Goal: Contribute content: Contribute content

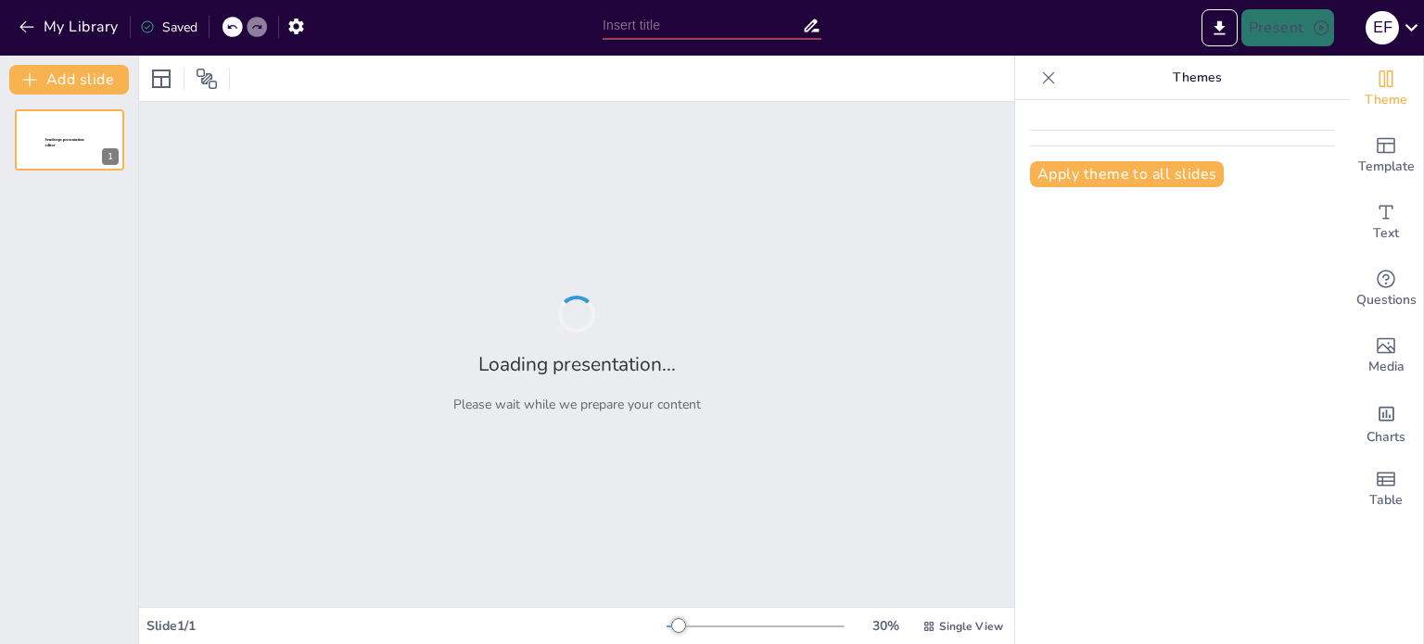
type input "Основи раціональних виразів: визначення та властивості"
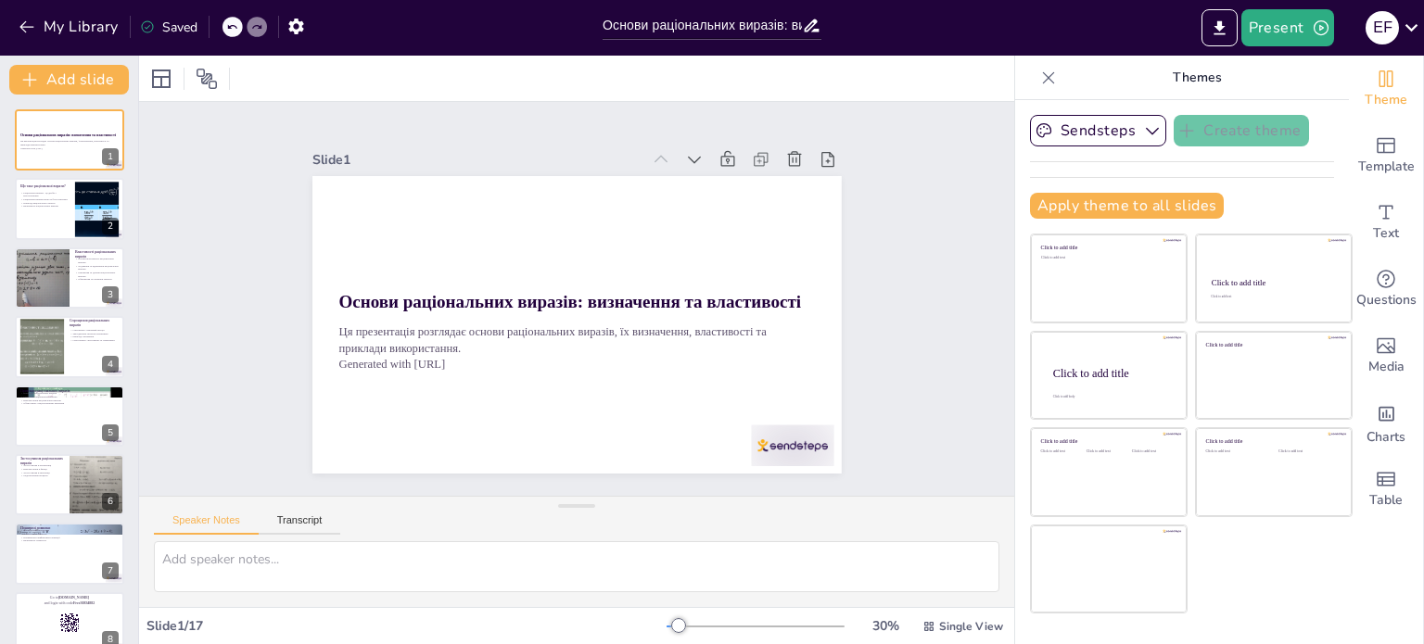
checkbox input "true"
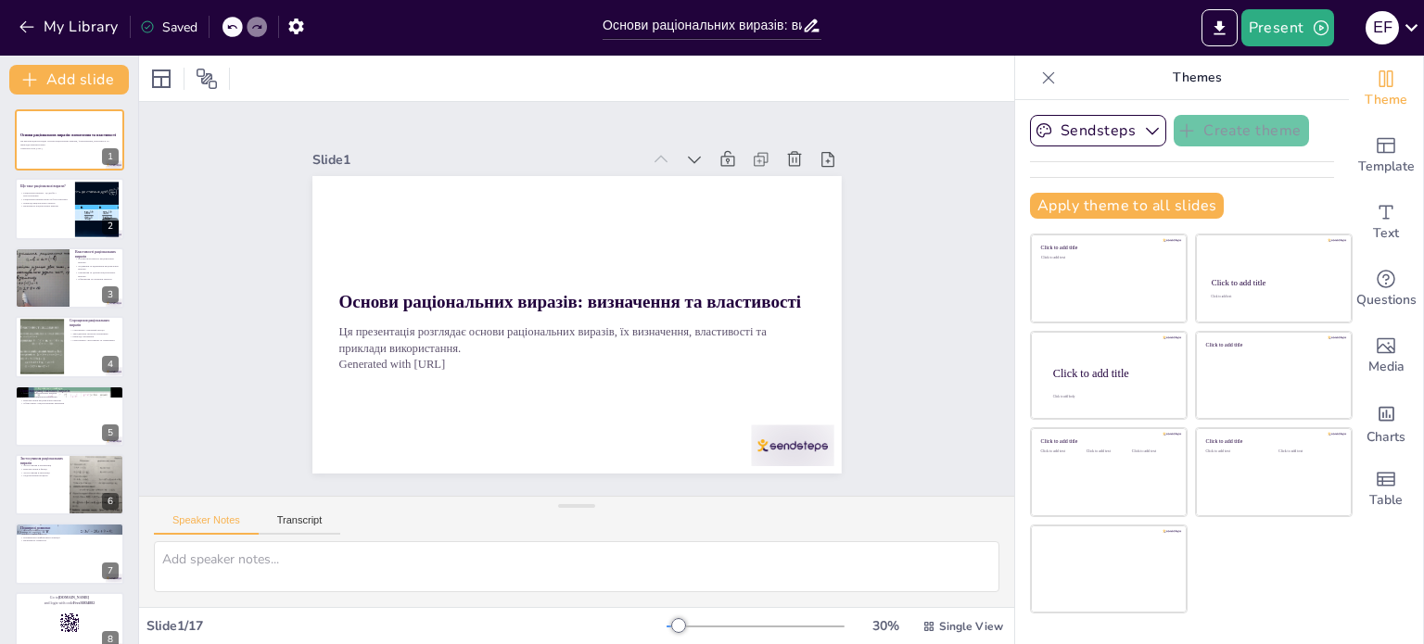
checkbox input "true"
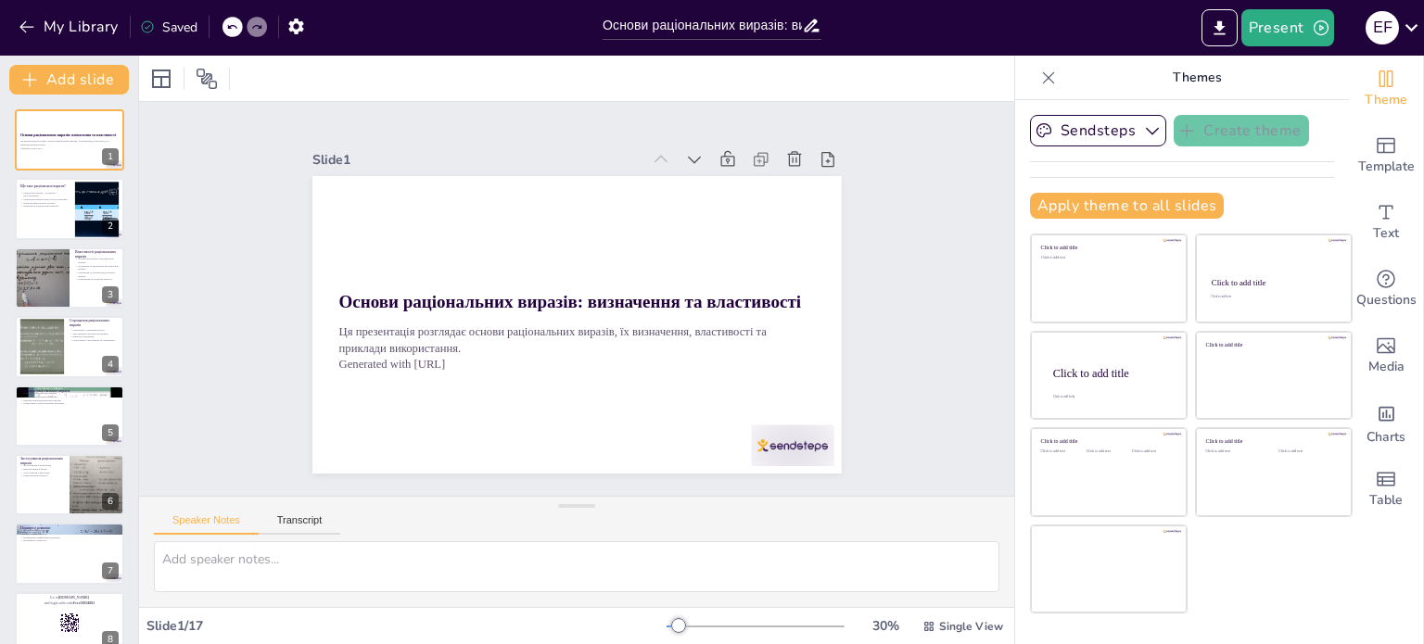
checkbox input "true"
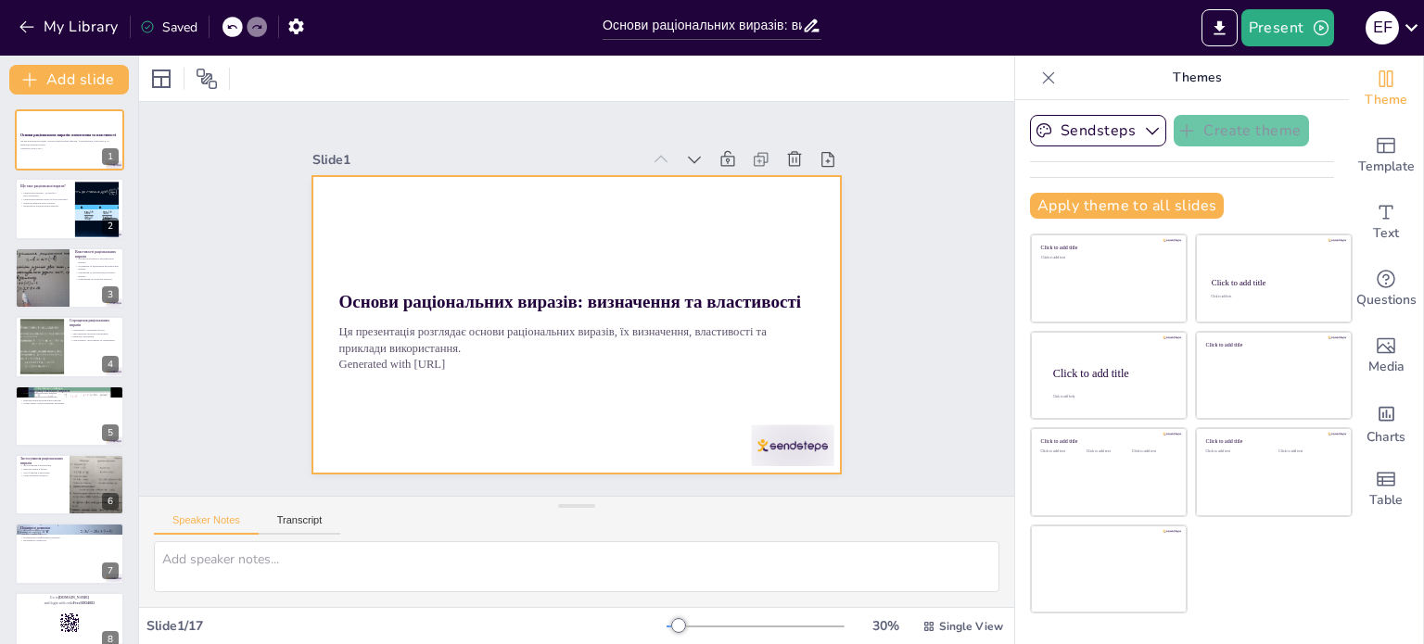
checkbox input "true"
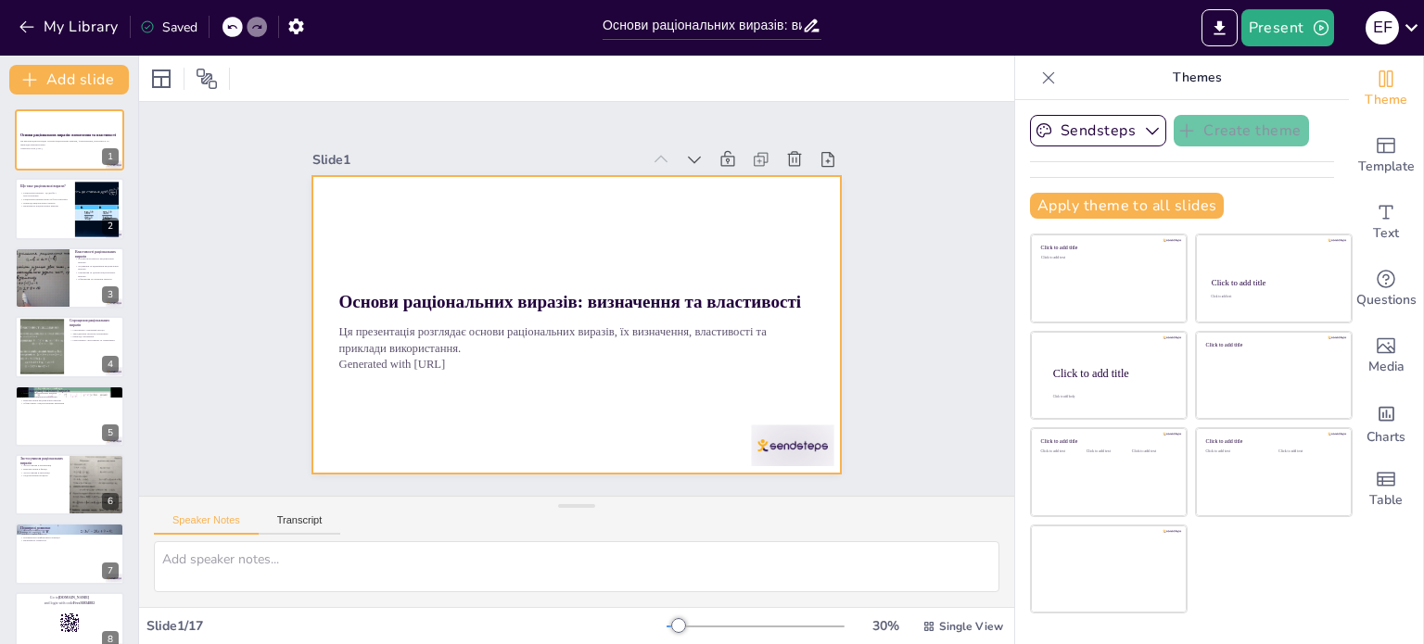
checkbox input "true"
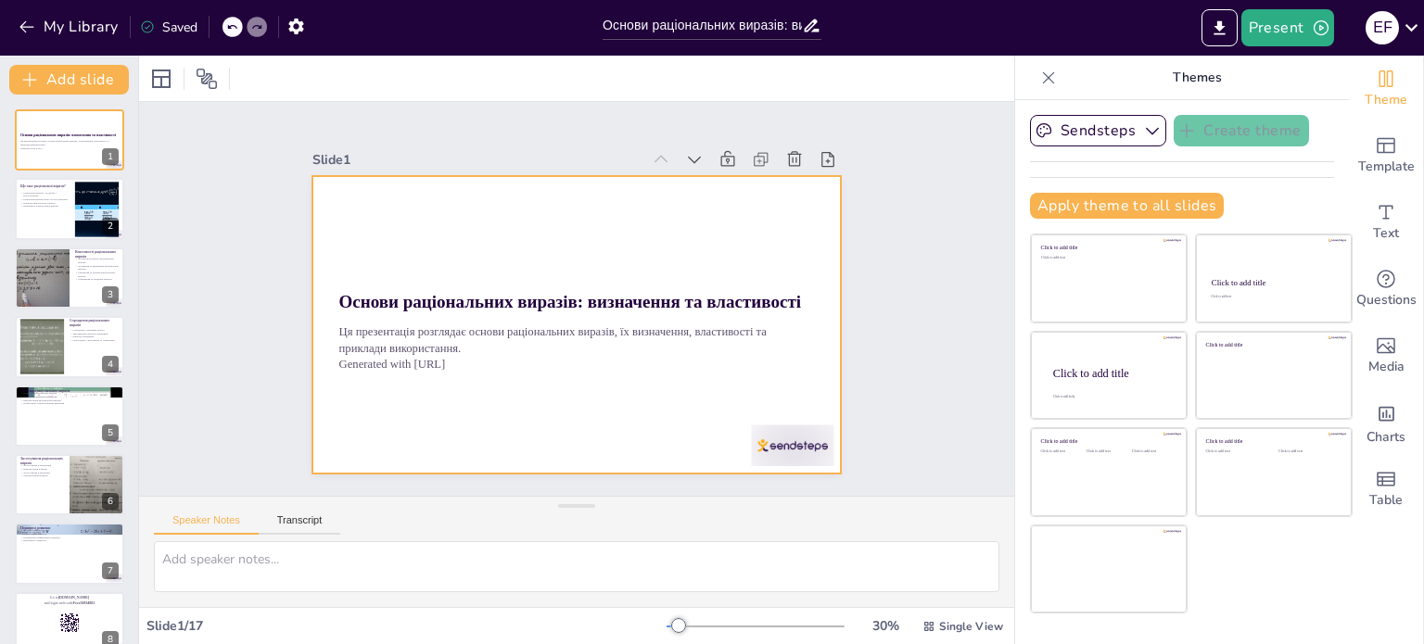
checkbox input "true"
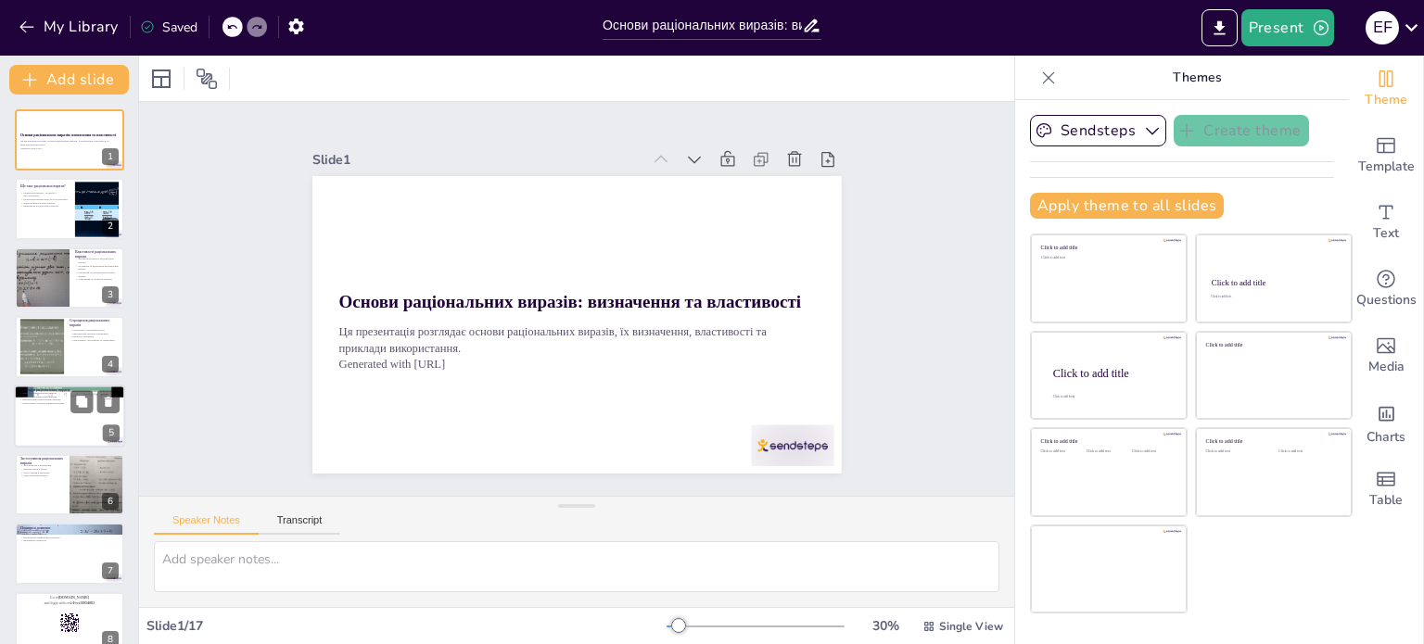
checkbox input "true"
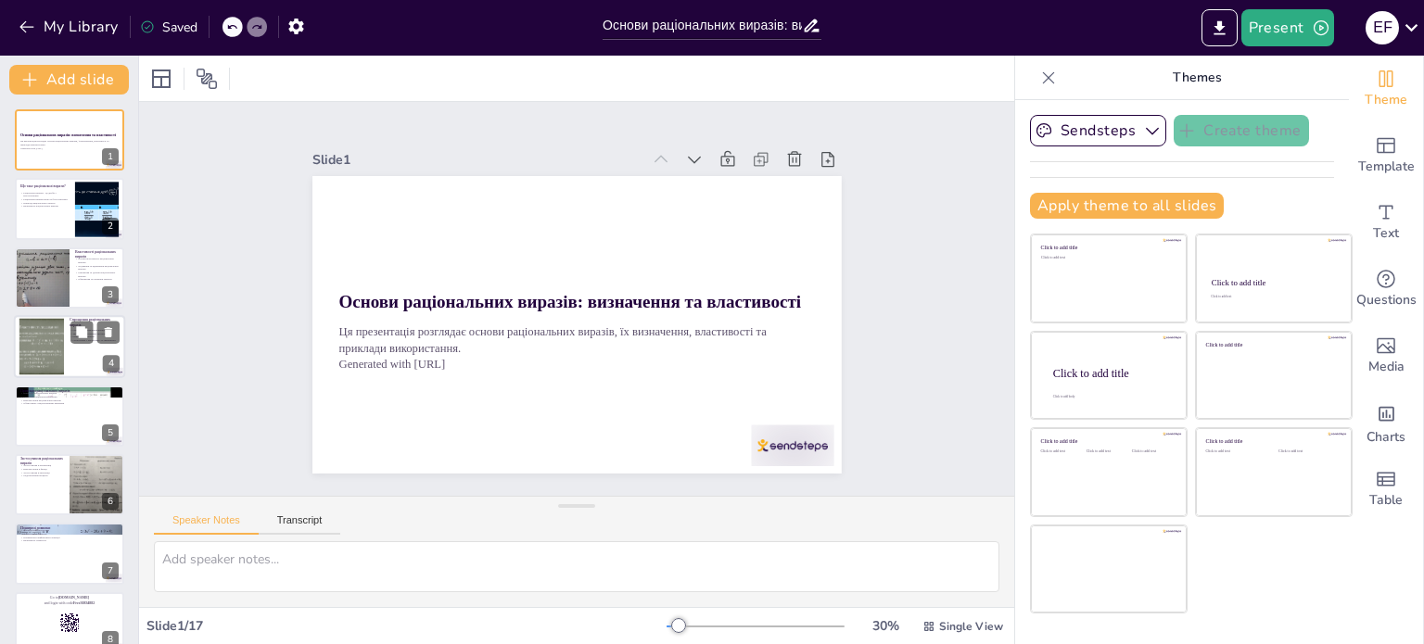
checkbox input "true"
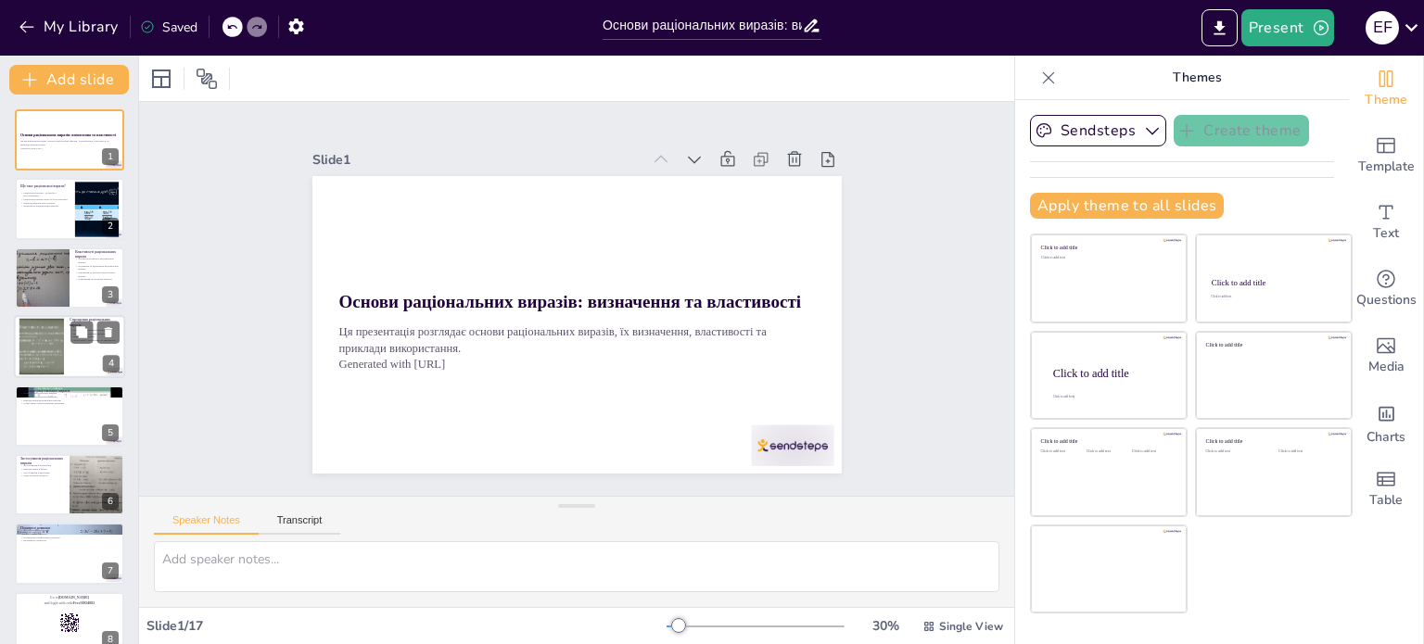
checkbox input "true"
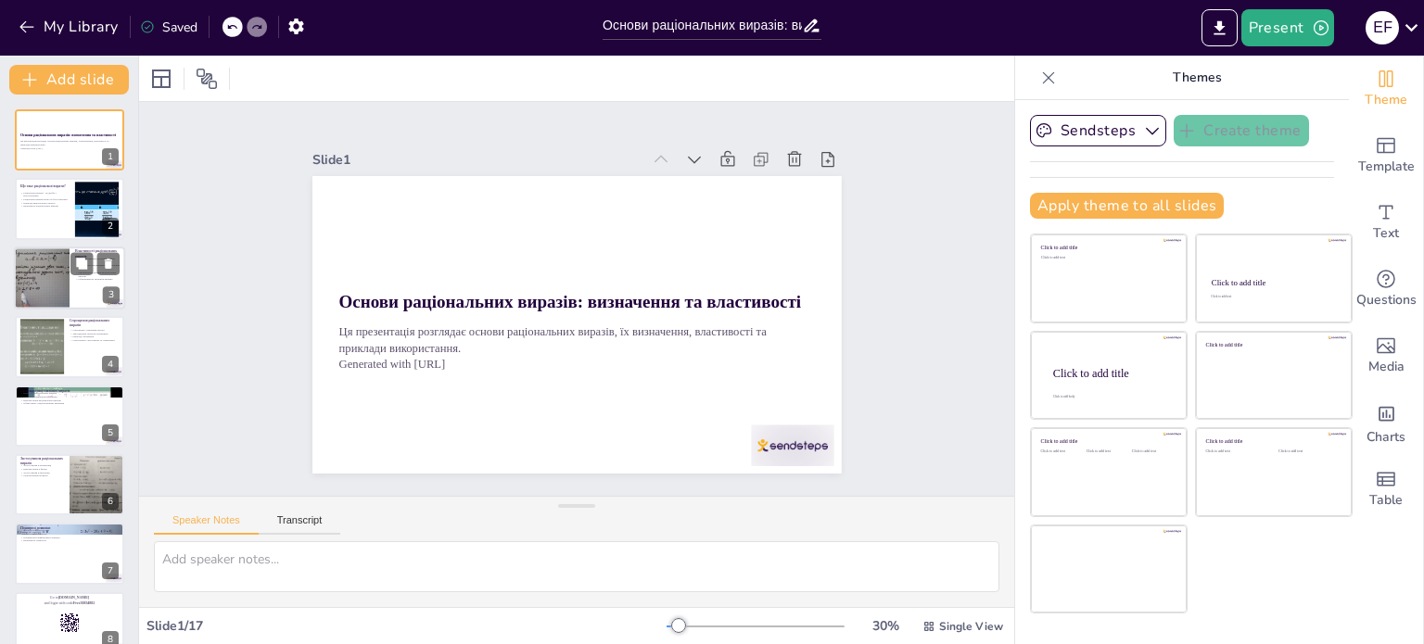
checkbox input "true"
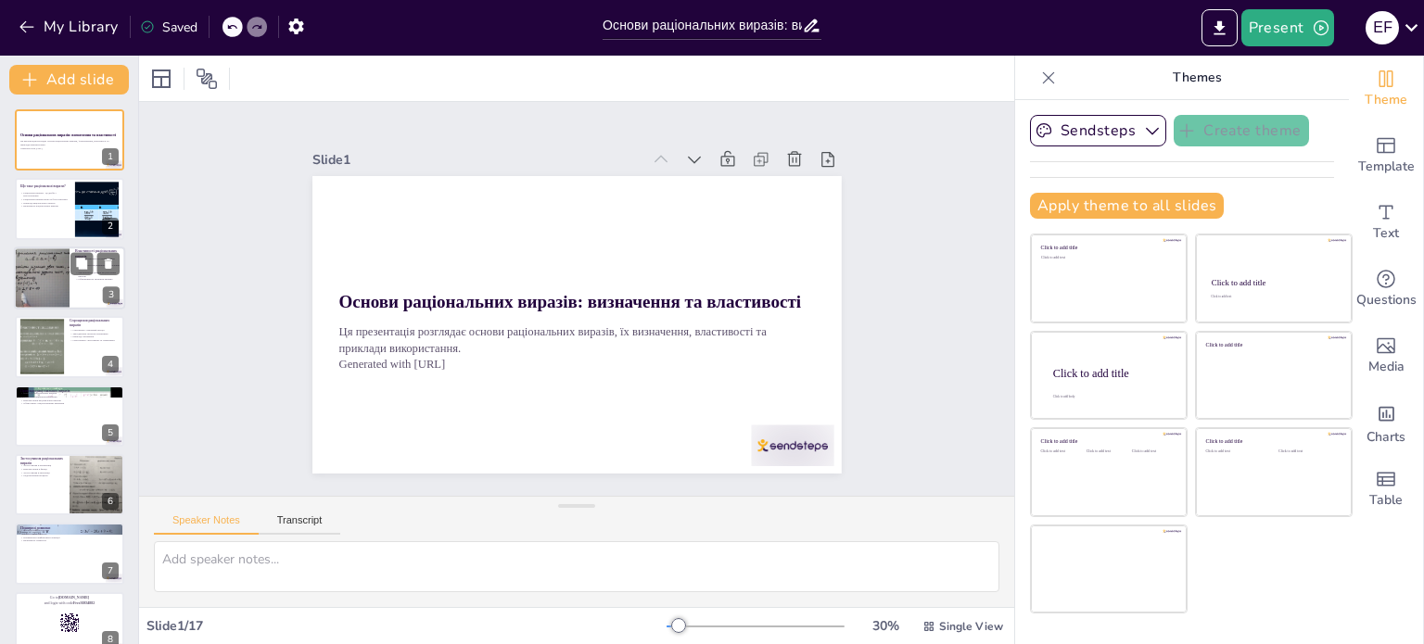
checkbox input "true"
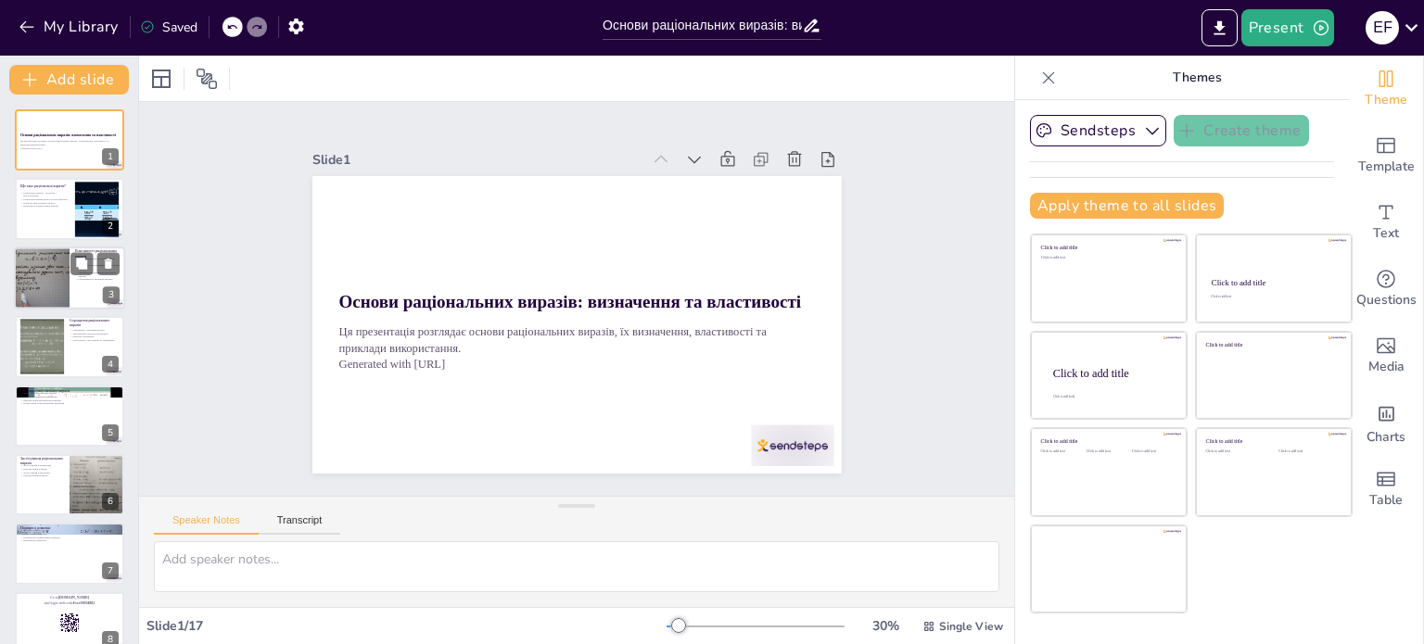
checkbox input "true"
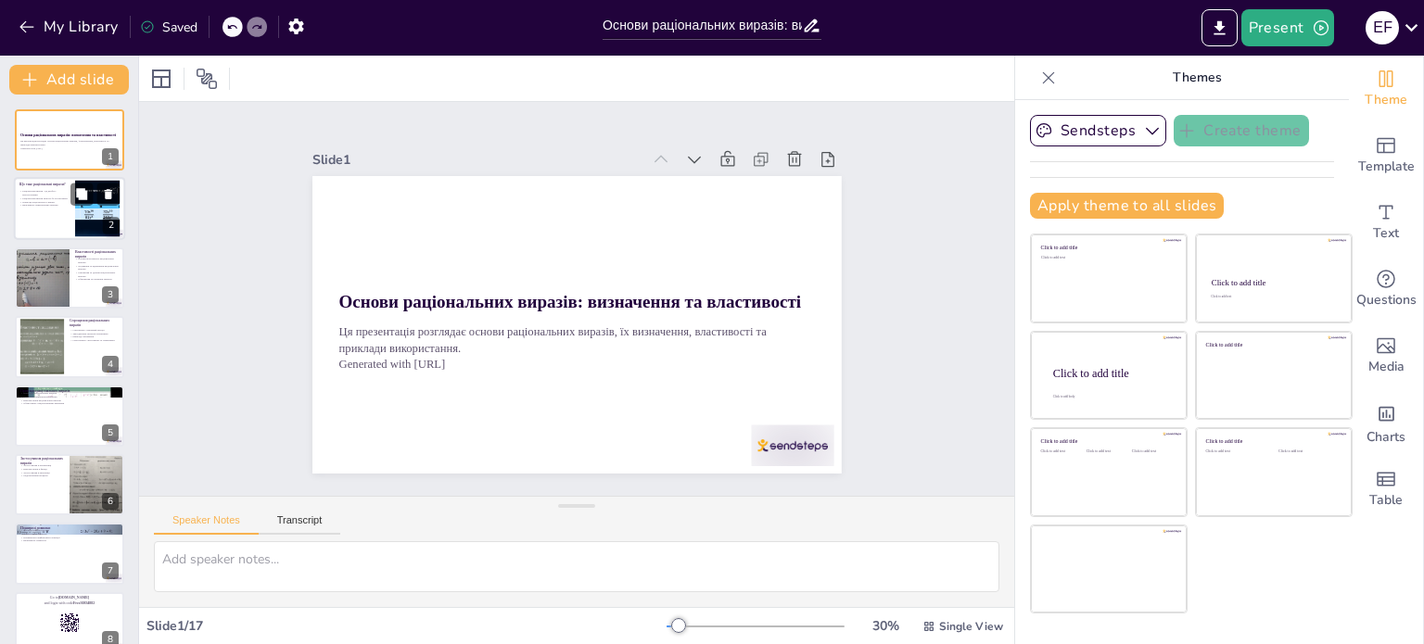
checkbox input "true"
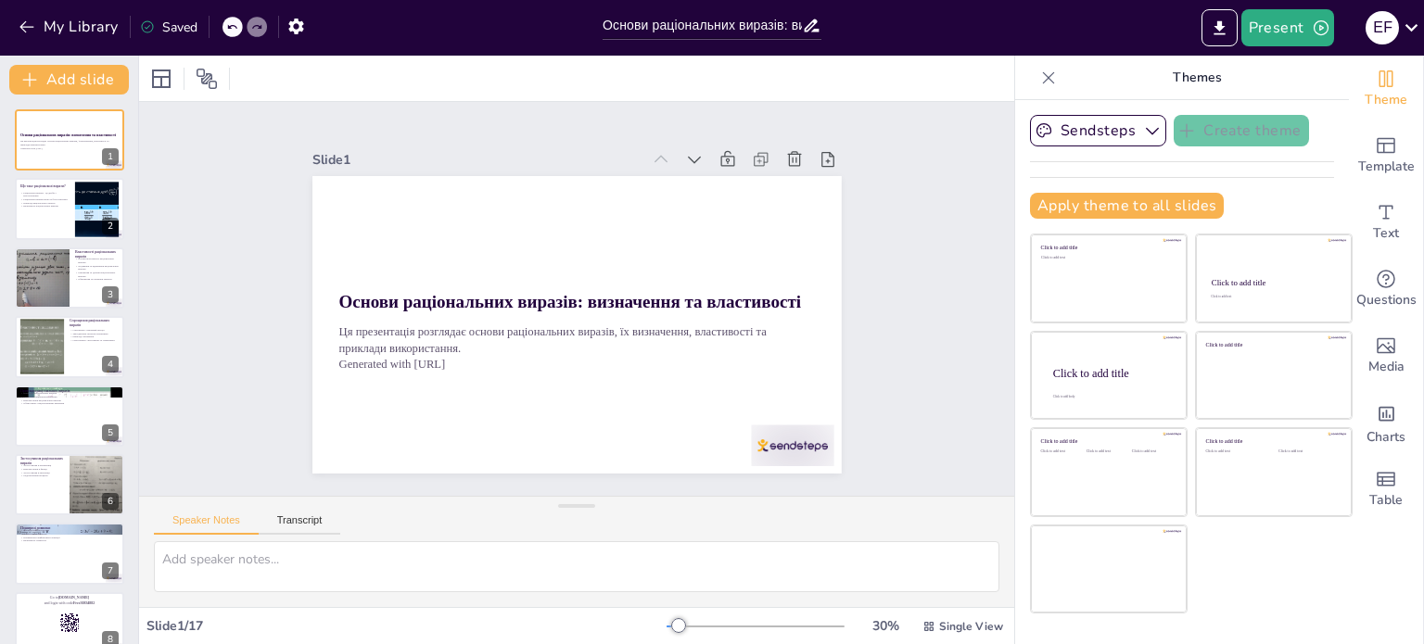
checkbox input "true"
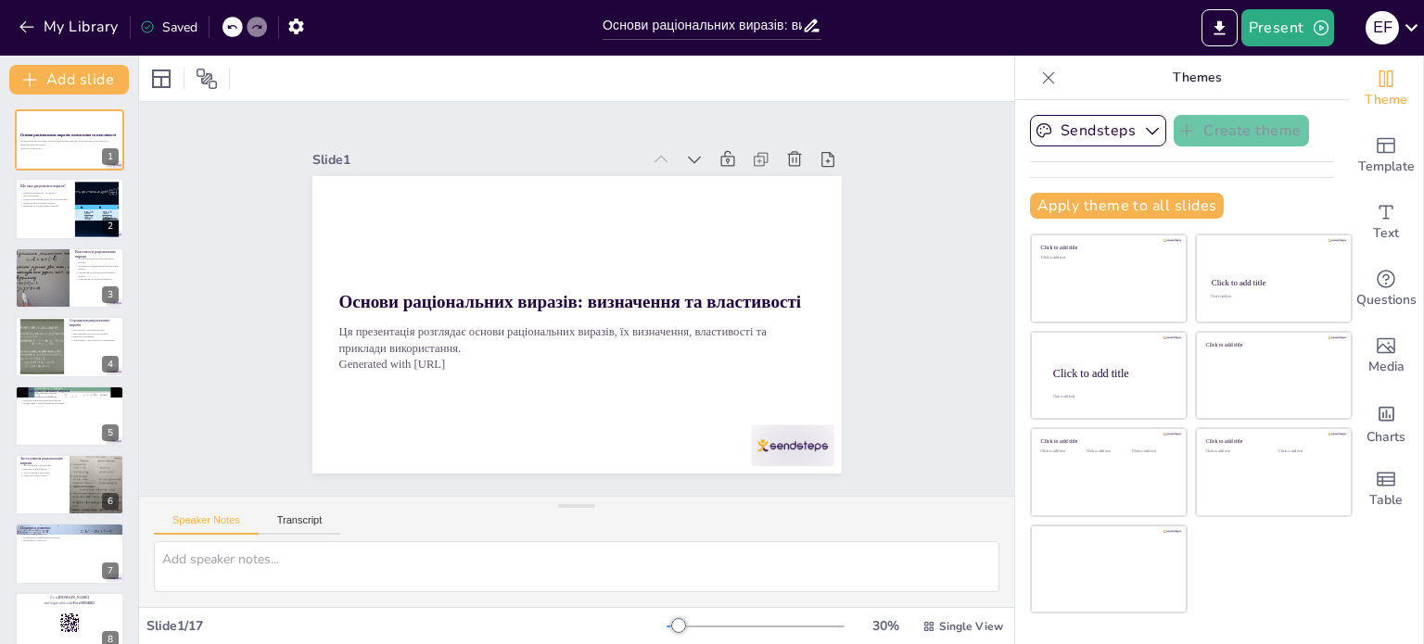
checkbox input "true"
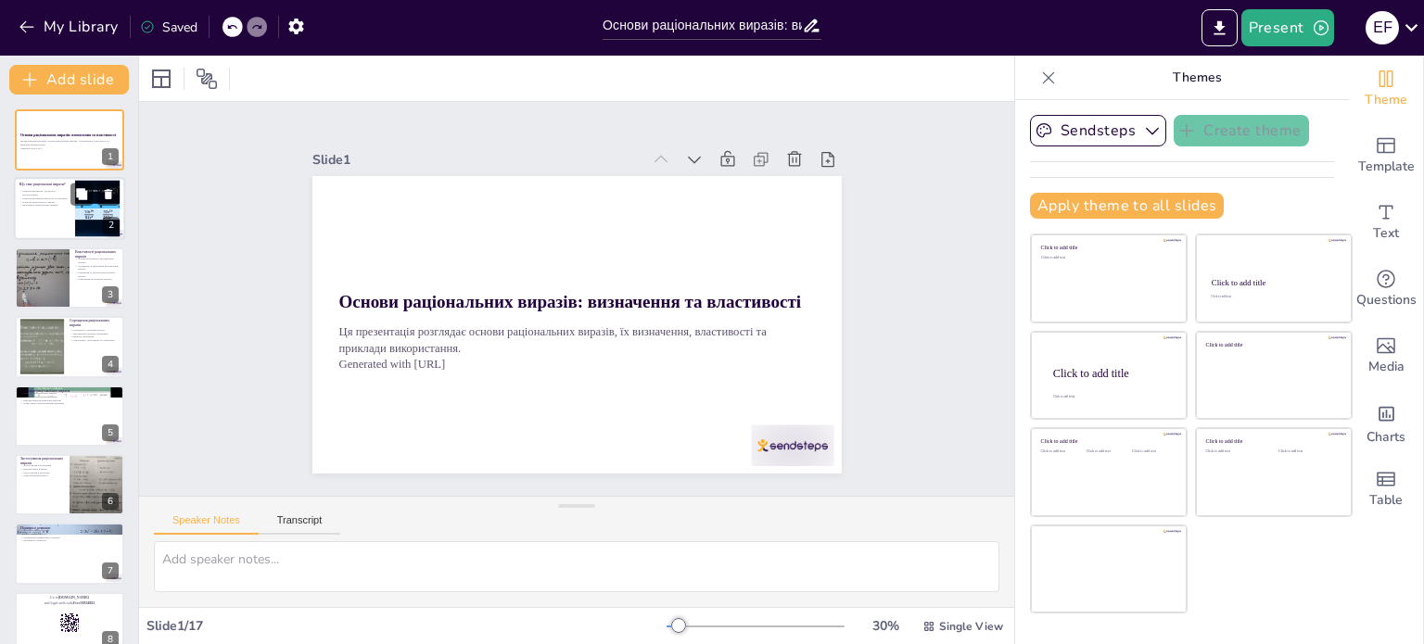
checkbox input "true"
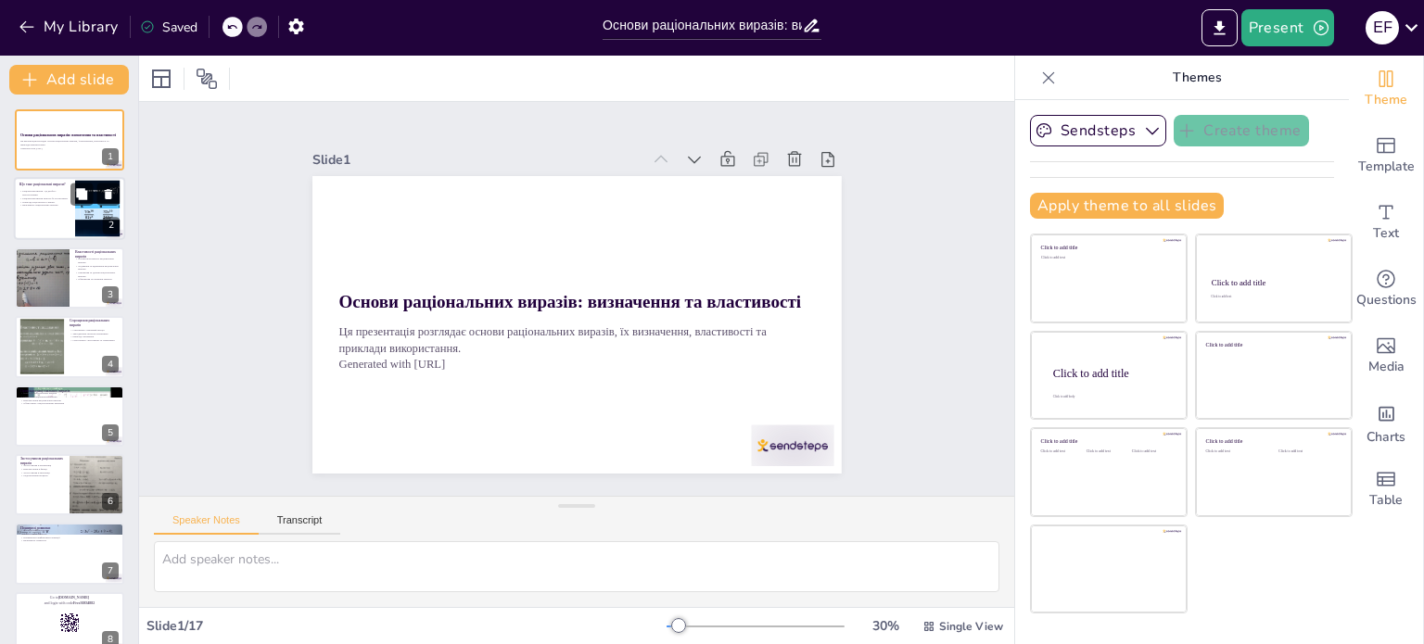
click at [45, 229] on div at bounding box center [69, 209] width 111 height 63
type textarea "Loremipsumd sitame c adipisc elitsedd eiusmodtempo incididun. Ut laboree dolore…"
checkbox input "true"
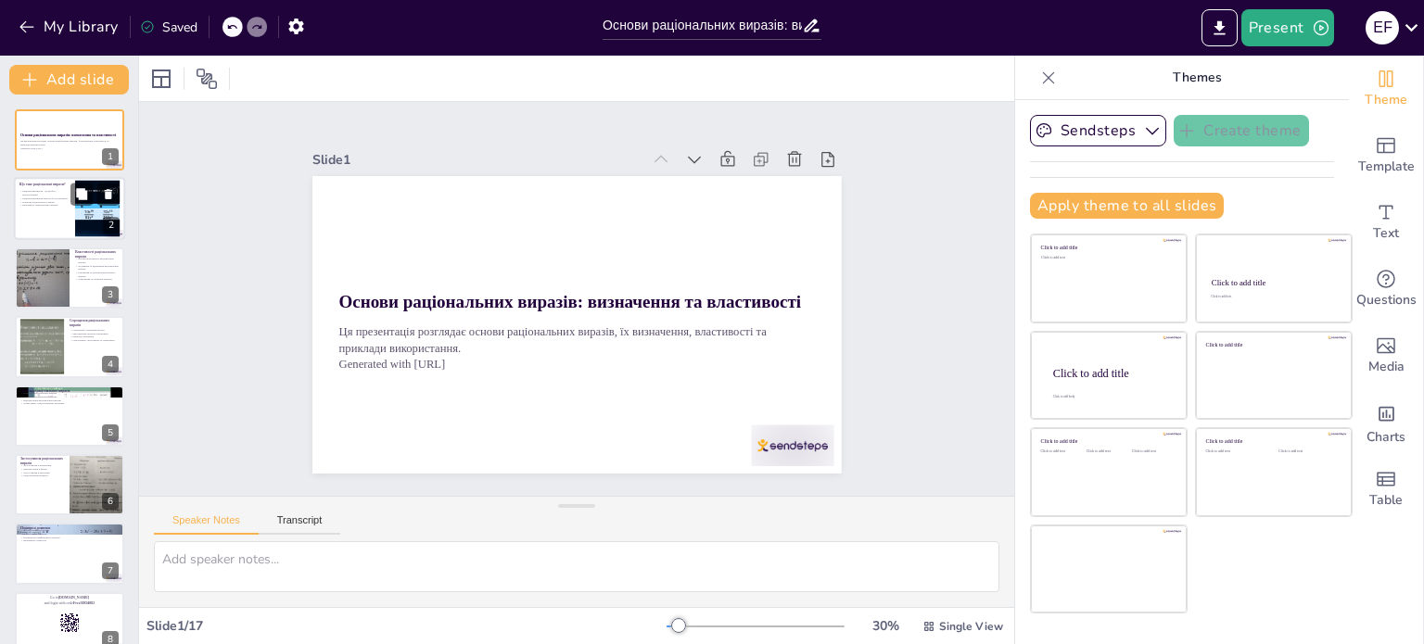
checkbox input "true"
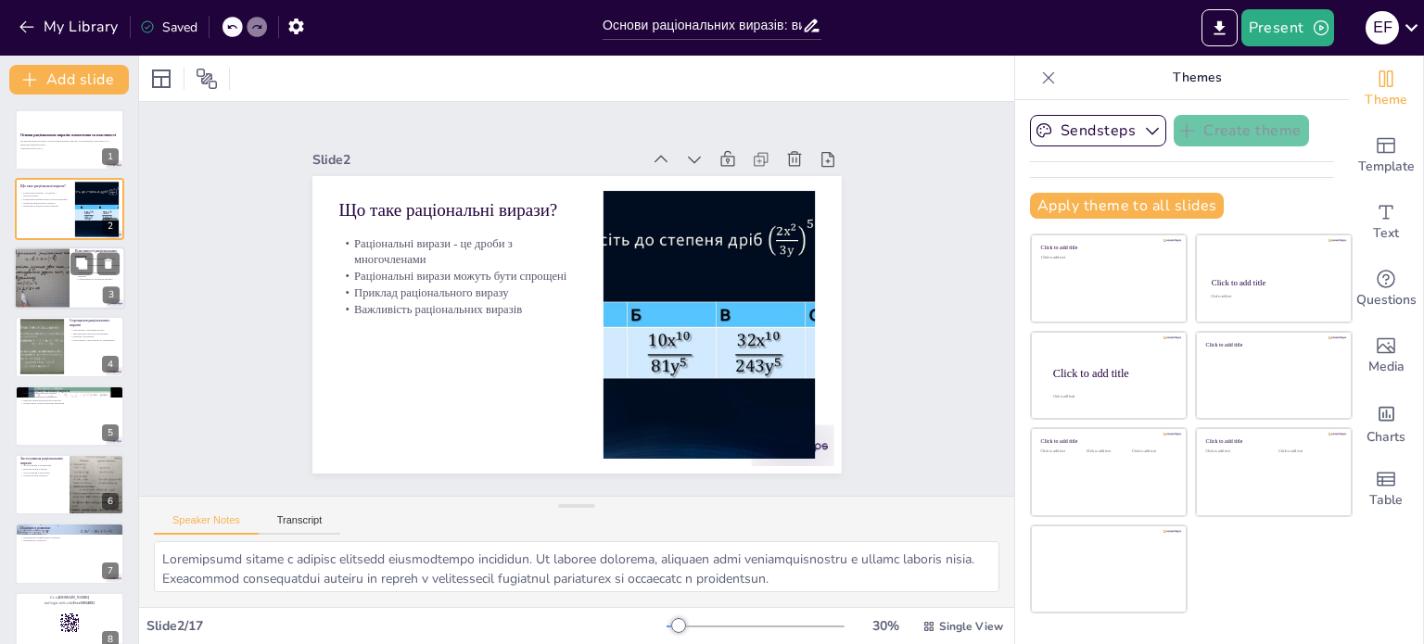
checkbox input "true"
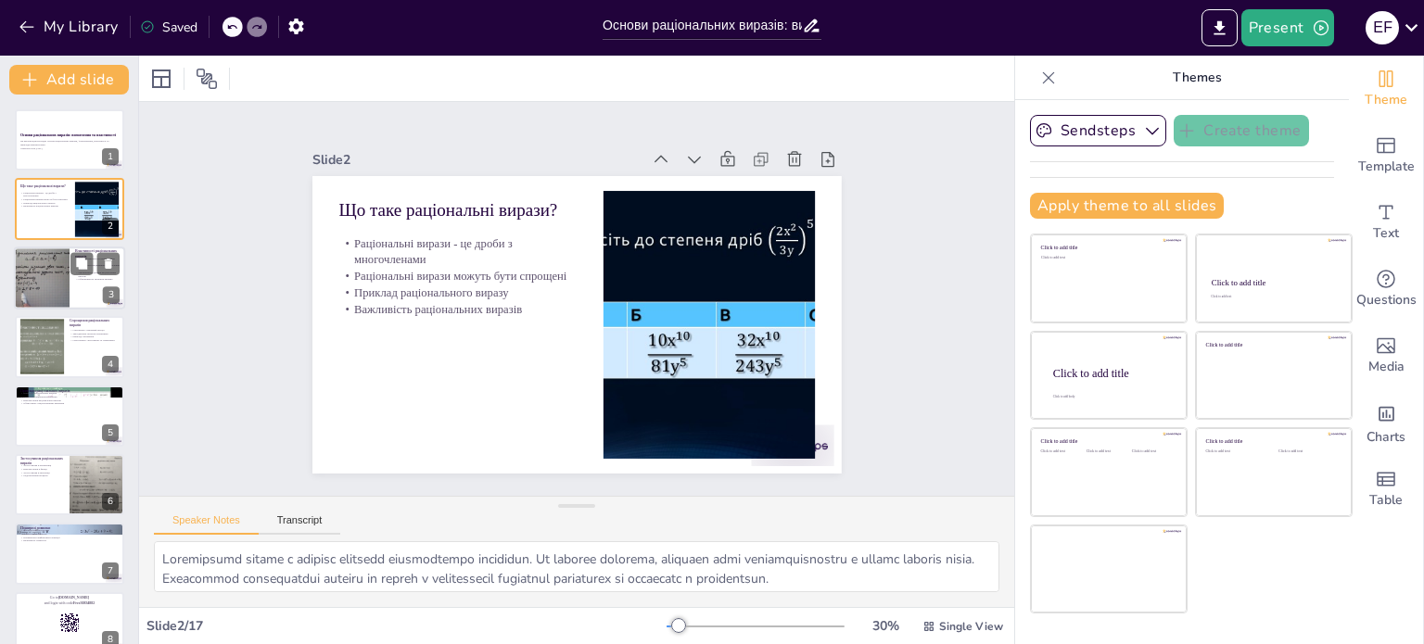
checkbox input "true"
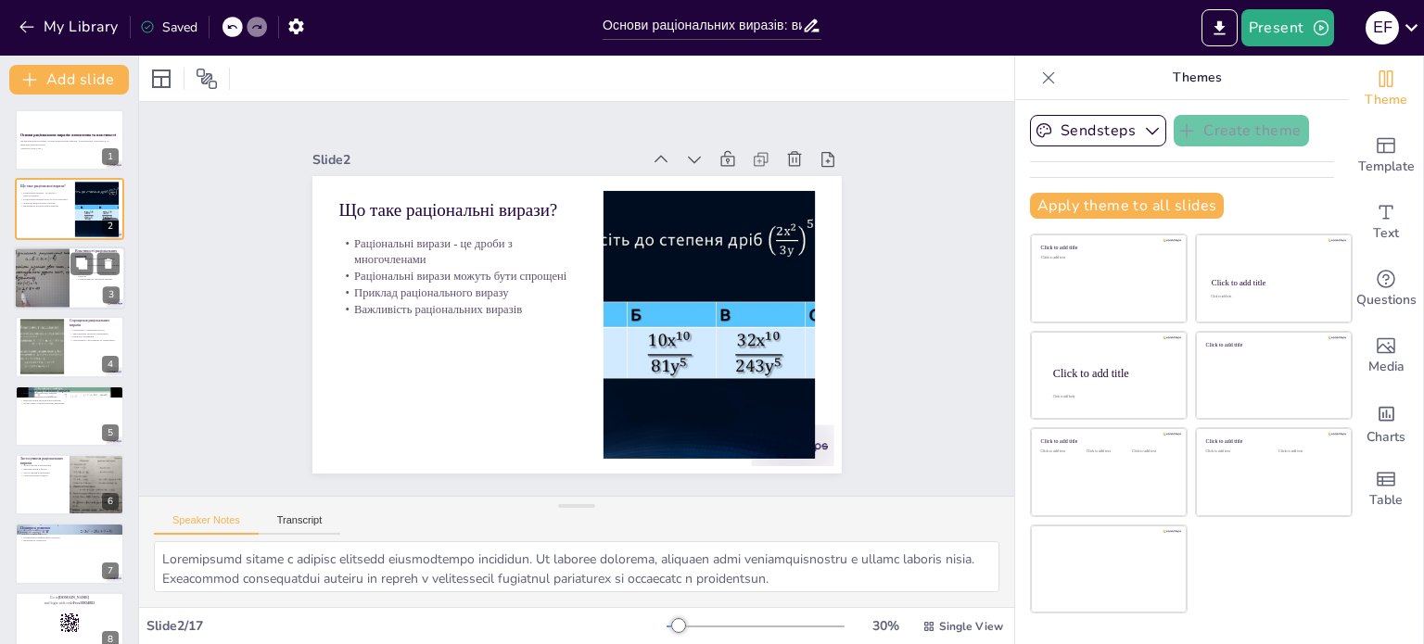
click at [56, 274] on div at bounding box center [41, 278] width 111 height 63
type textarea "Loremi dolorsit ametconsecte adipiscingel seddoei temporinc utlaboree, do ma al…"
checkbox input "true"
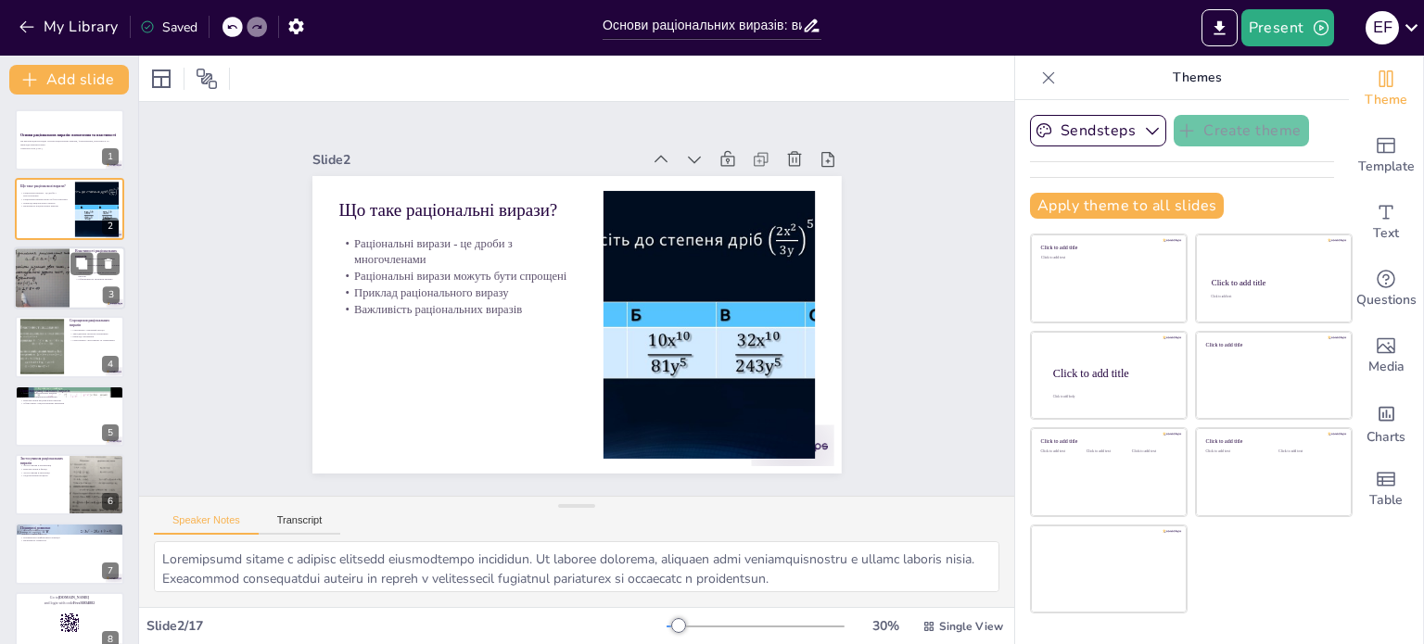
checkbox input "true"
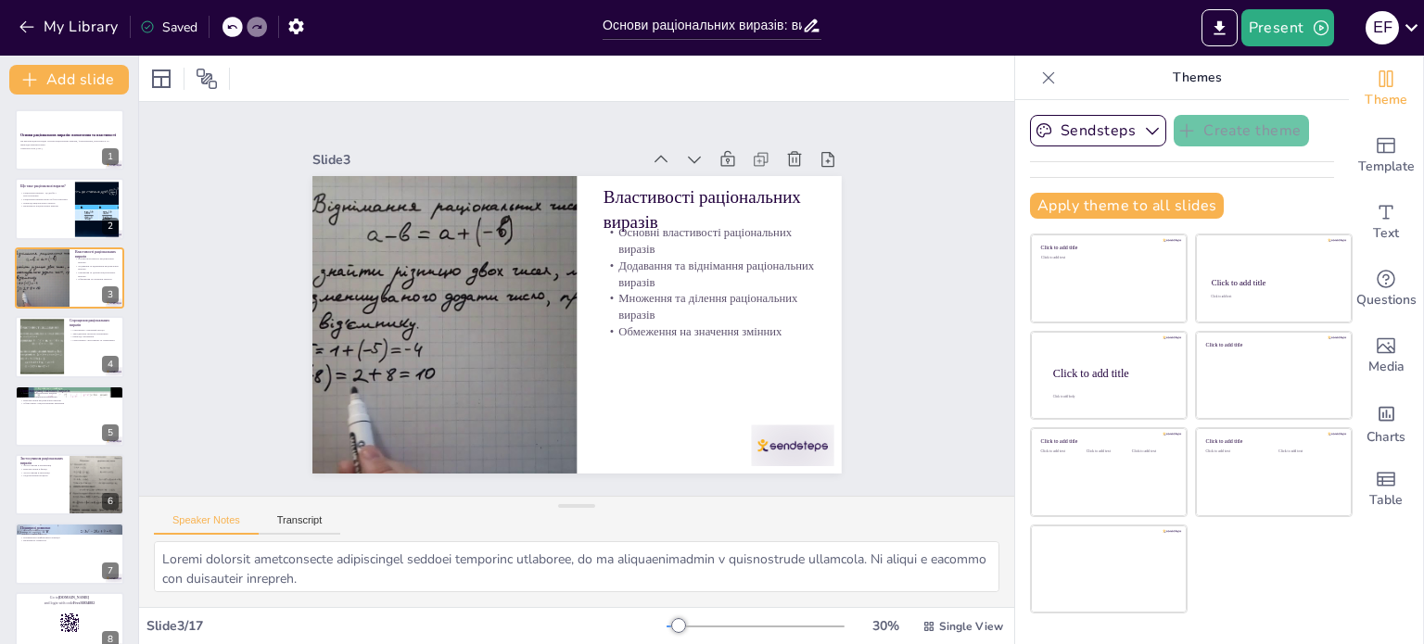
checkbox input "true"
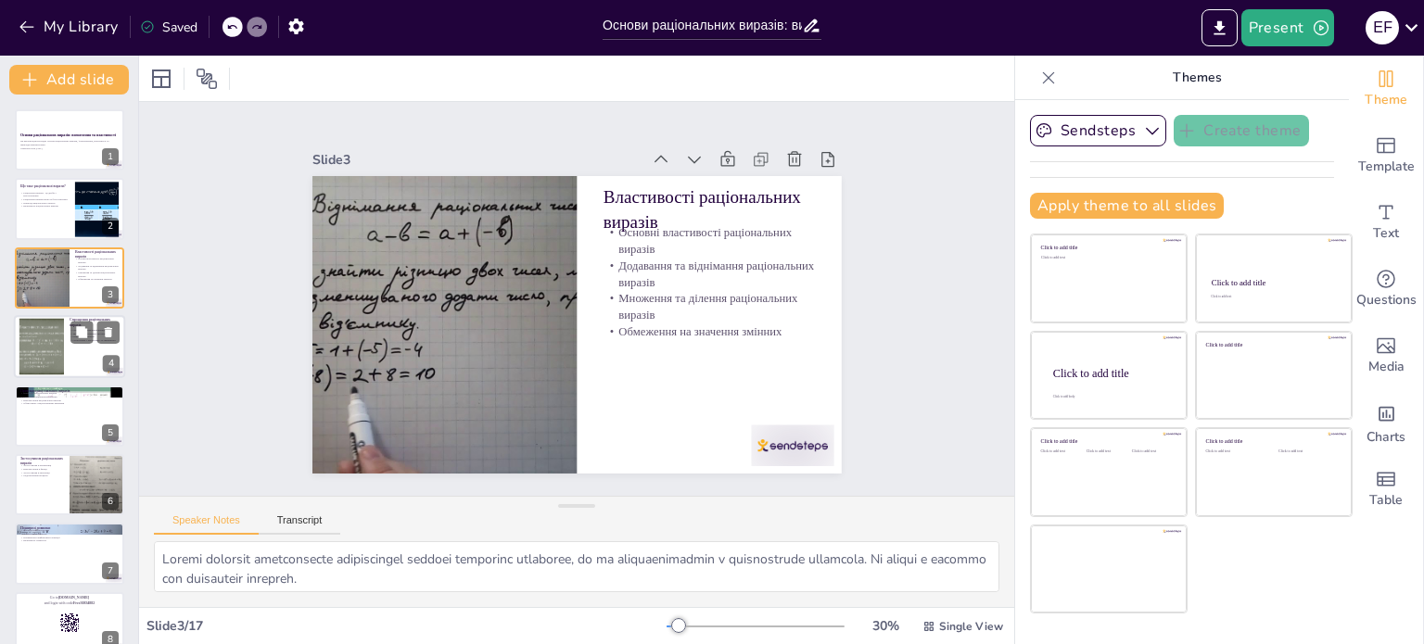
checkbox input "true"
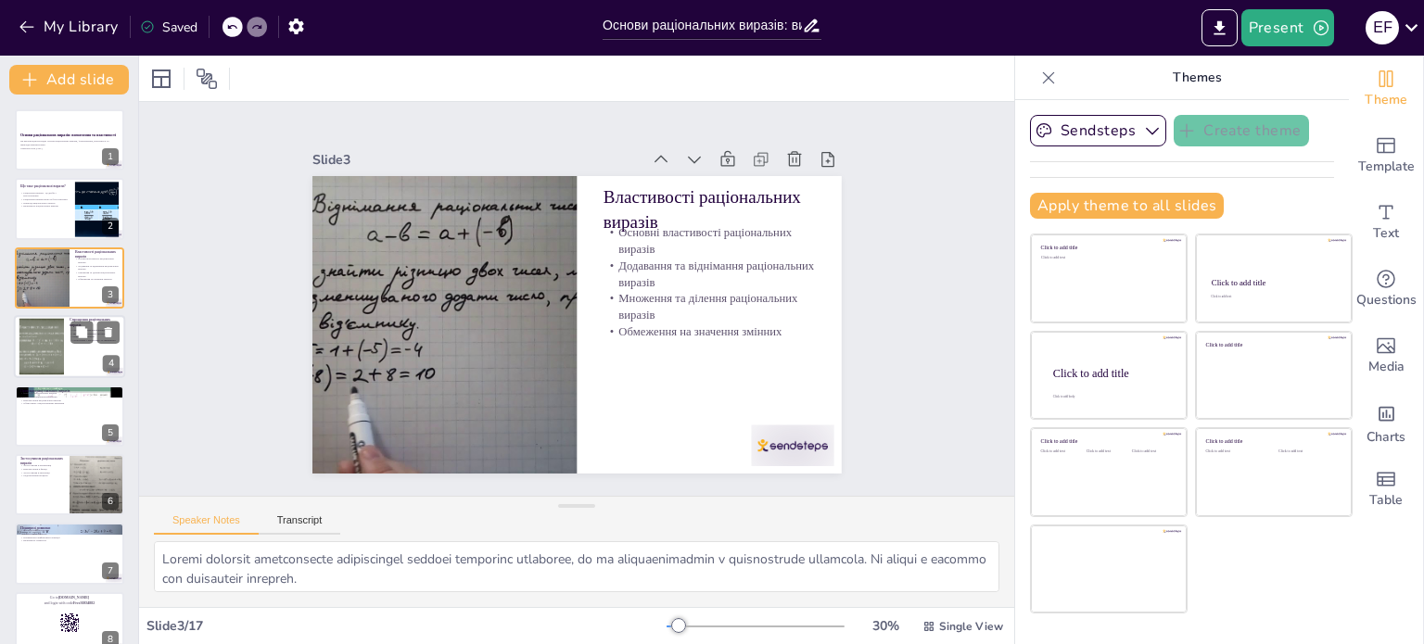
checkbox input "true"
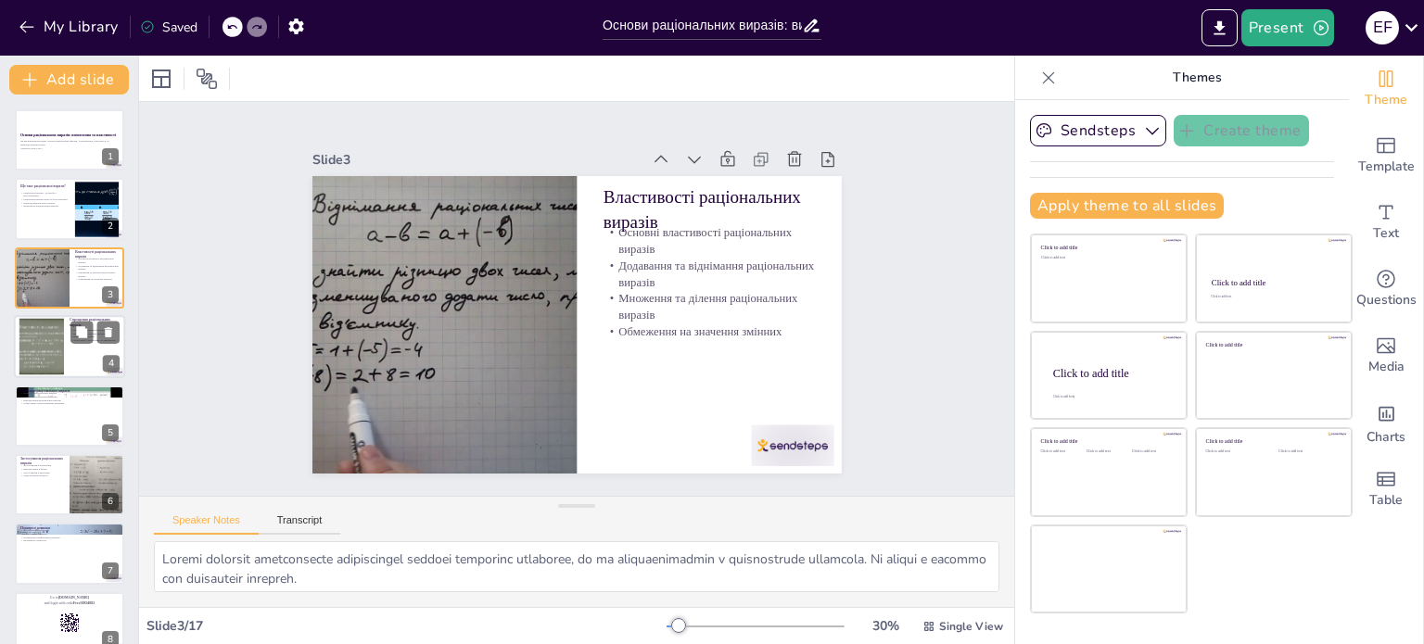
click at [48, 346] on div at bounding box center [41, 347] width 75 height 57
type textarea "Loremipsu dolorsitamet consect a elitsedd eiusmodt inc utlabo e dolo. Ma aliqua…"
checkbox input "true"
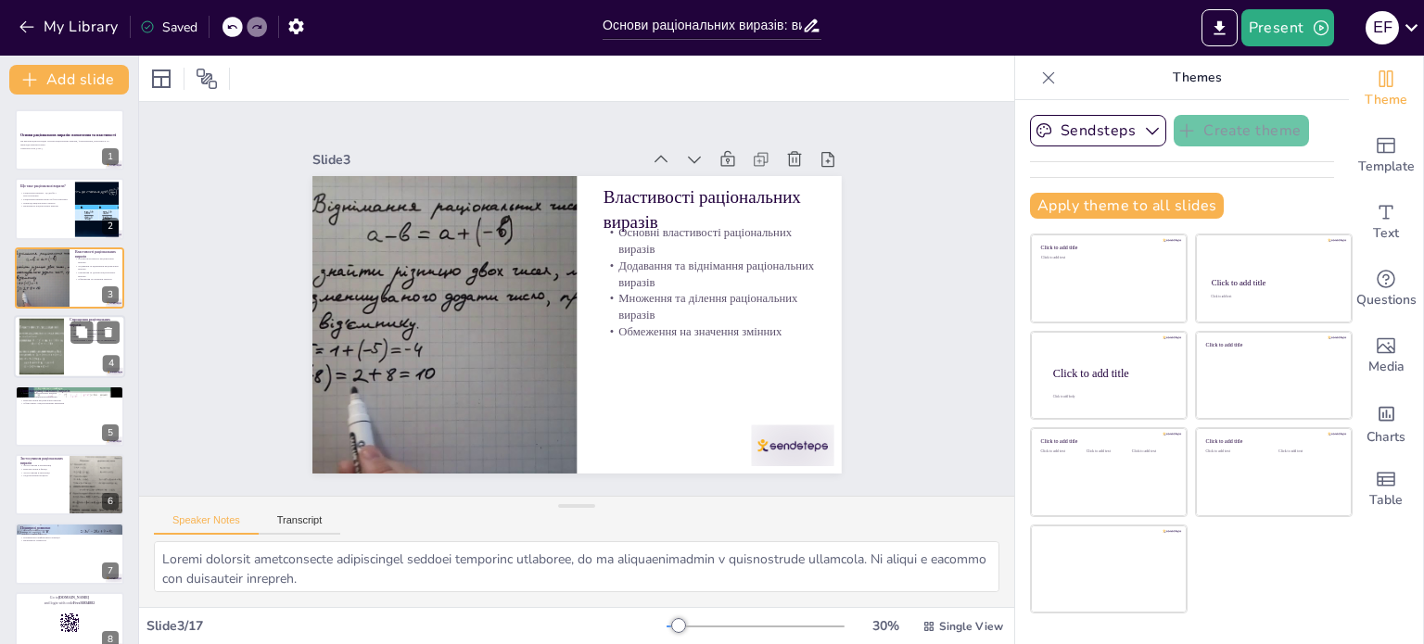
checkbox input "true"
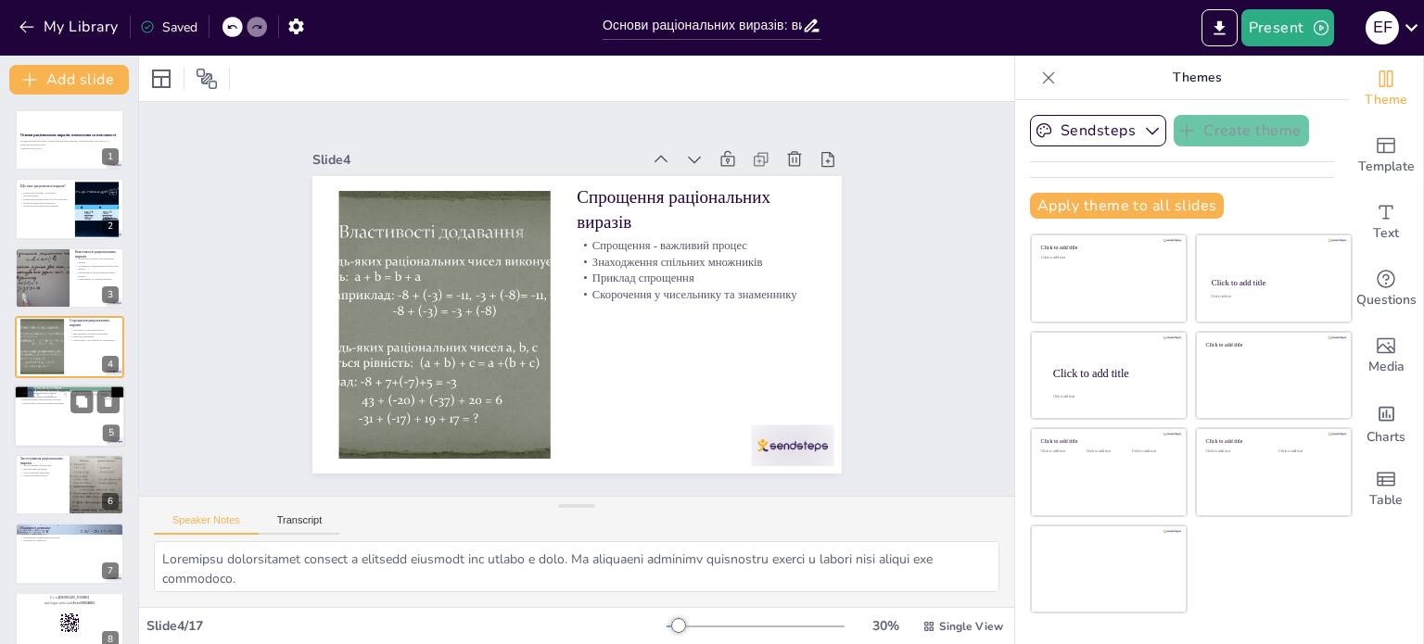
checkbox input "true"
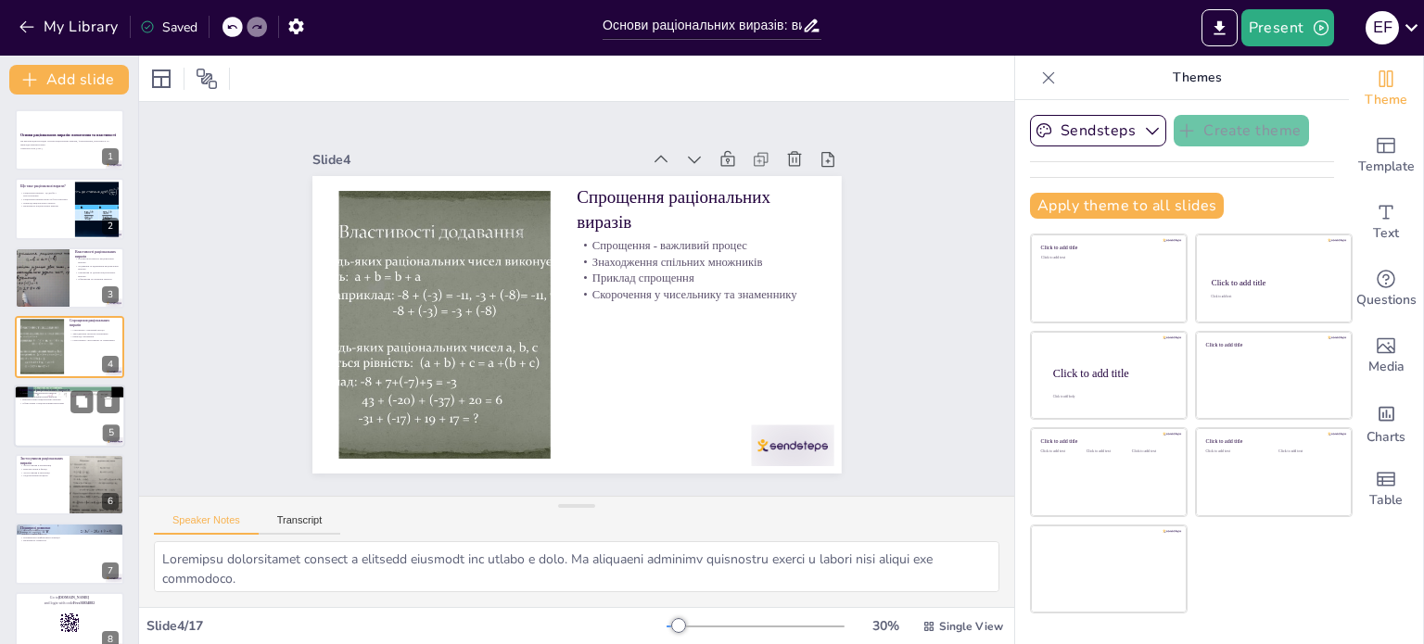
checkbox input "true"
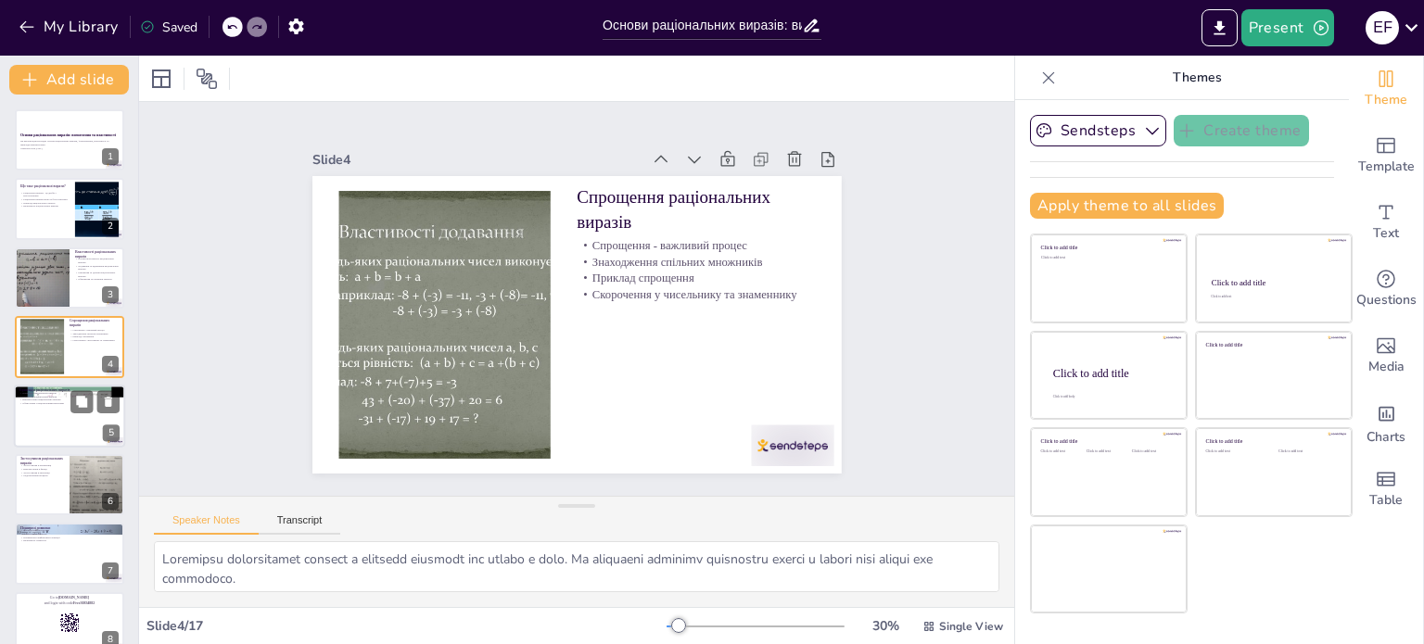
checkbox input "true"
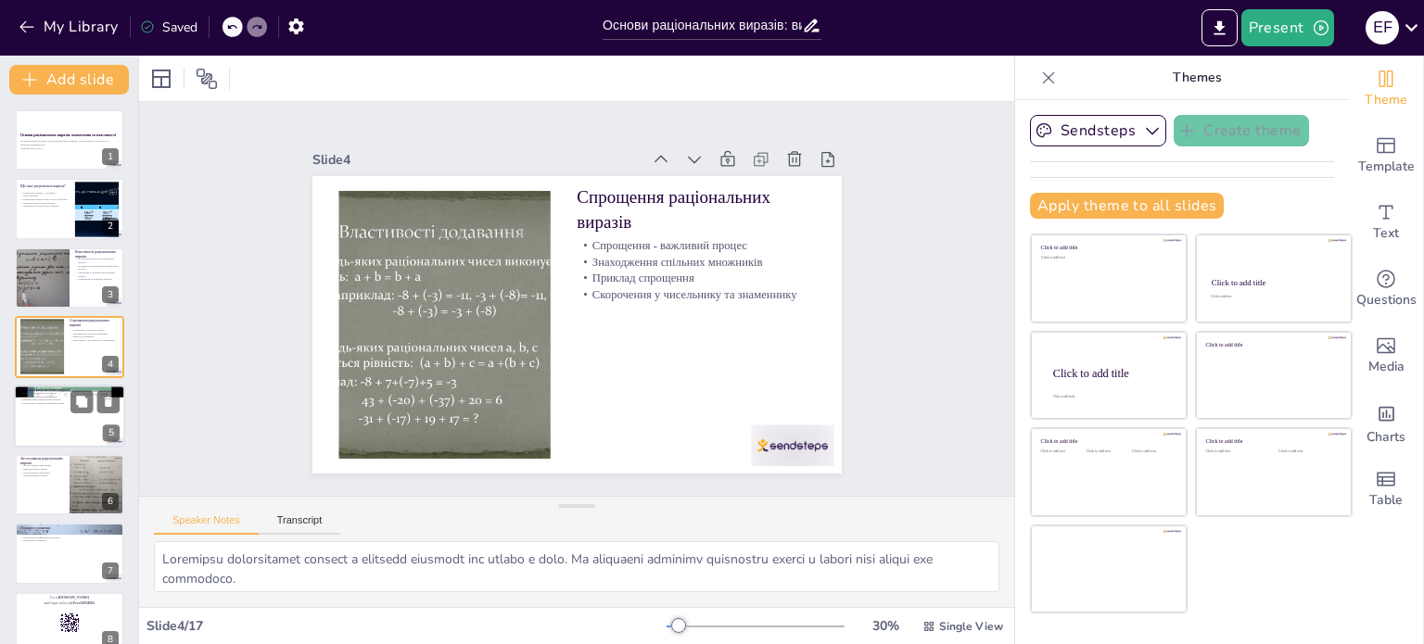
checkbox input "true"
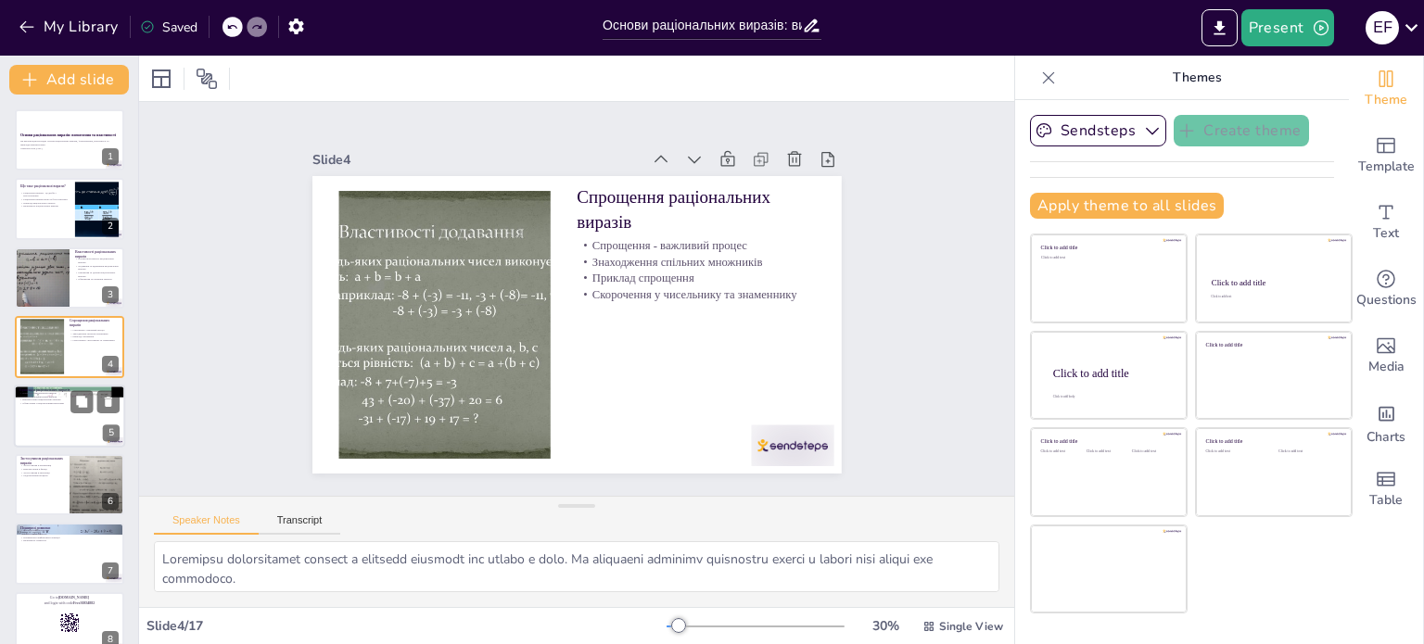
checkbox input "true"
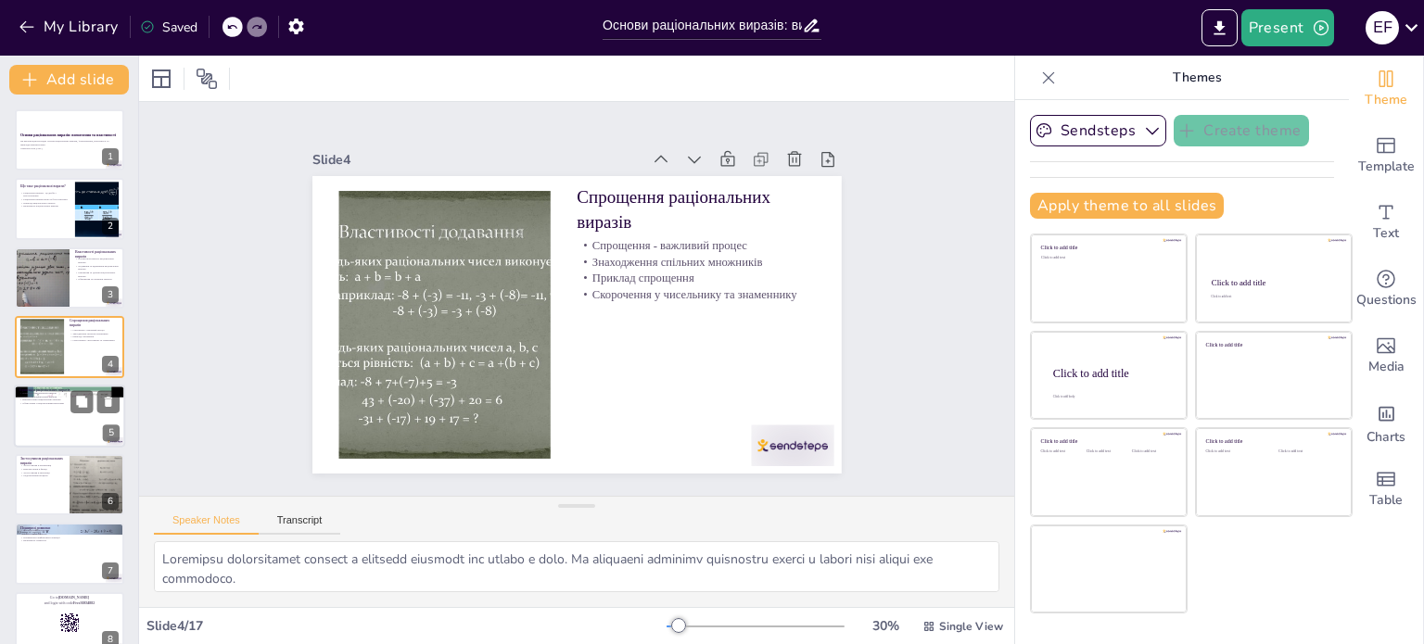
checkbox input "true"
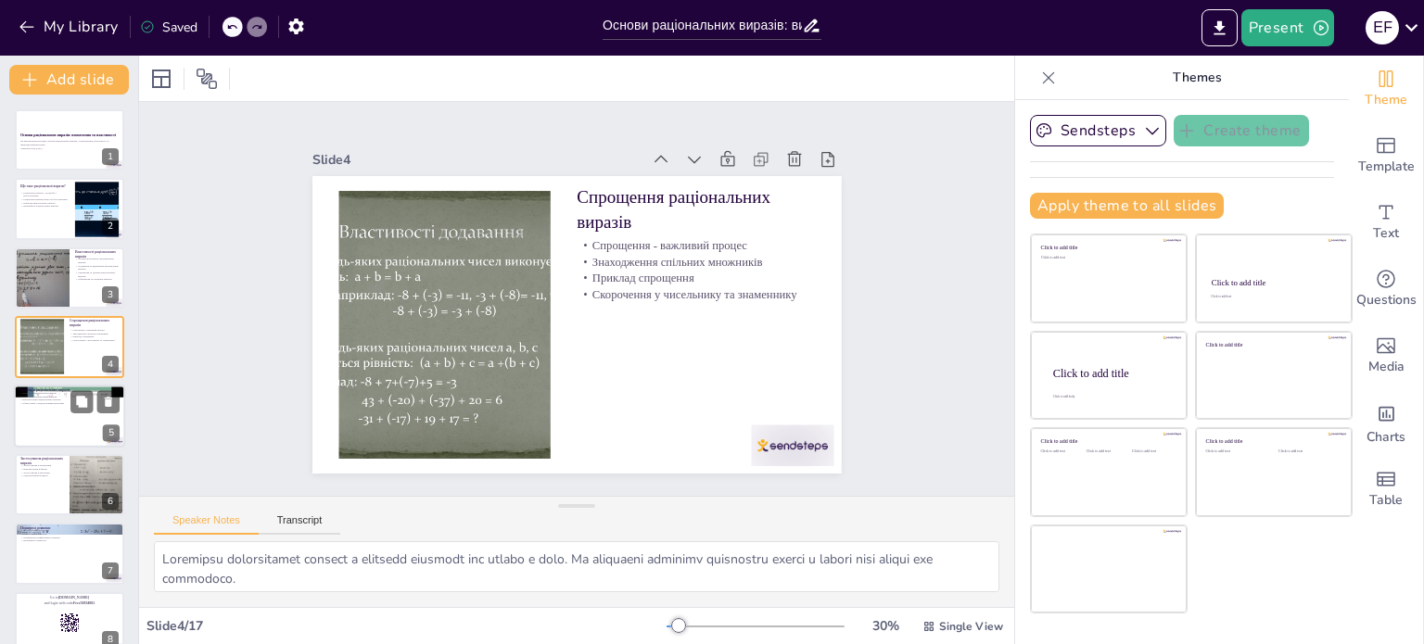
checkbox input "true"
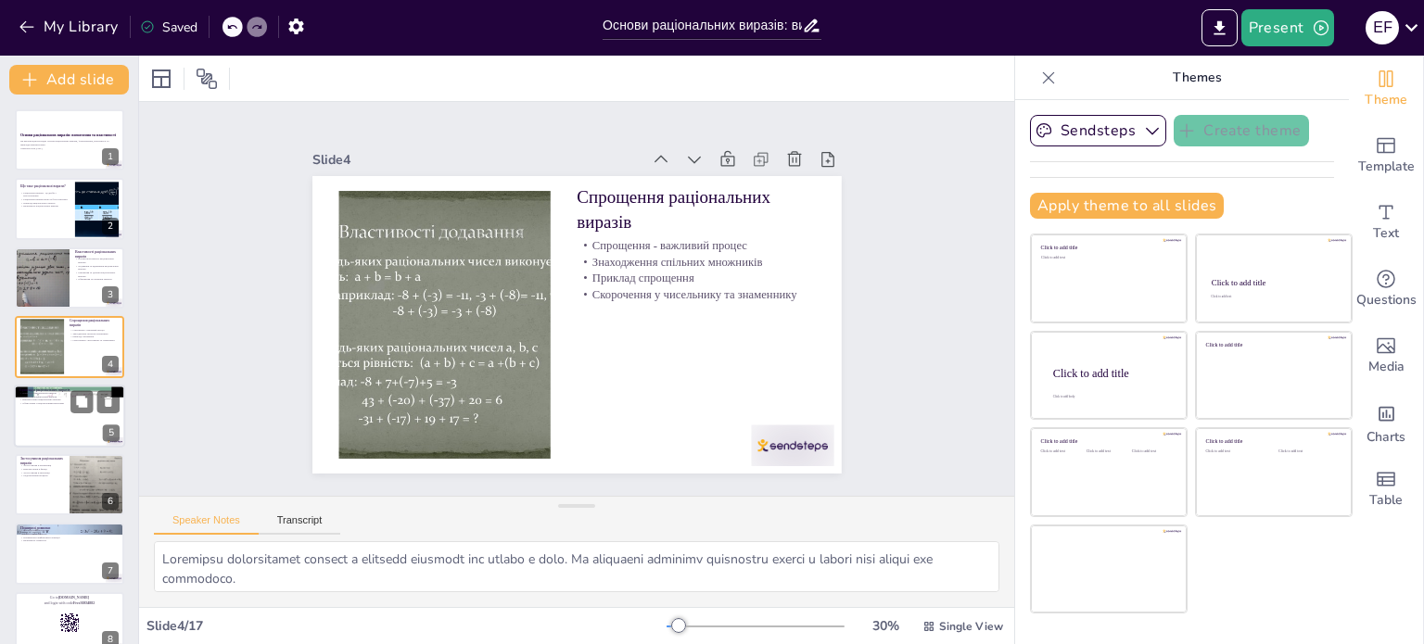
click at [58, 412] on div at bounding box center [69, 416] width 111 height 63
type textarea "Loremip dolorsita consectetura elitsed d eiusmodt inc utlaboree do magnaaliq e …"
checkbox input "true"
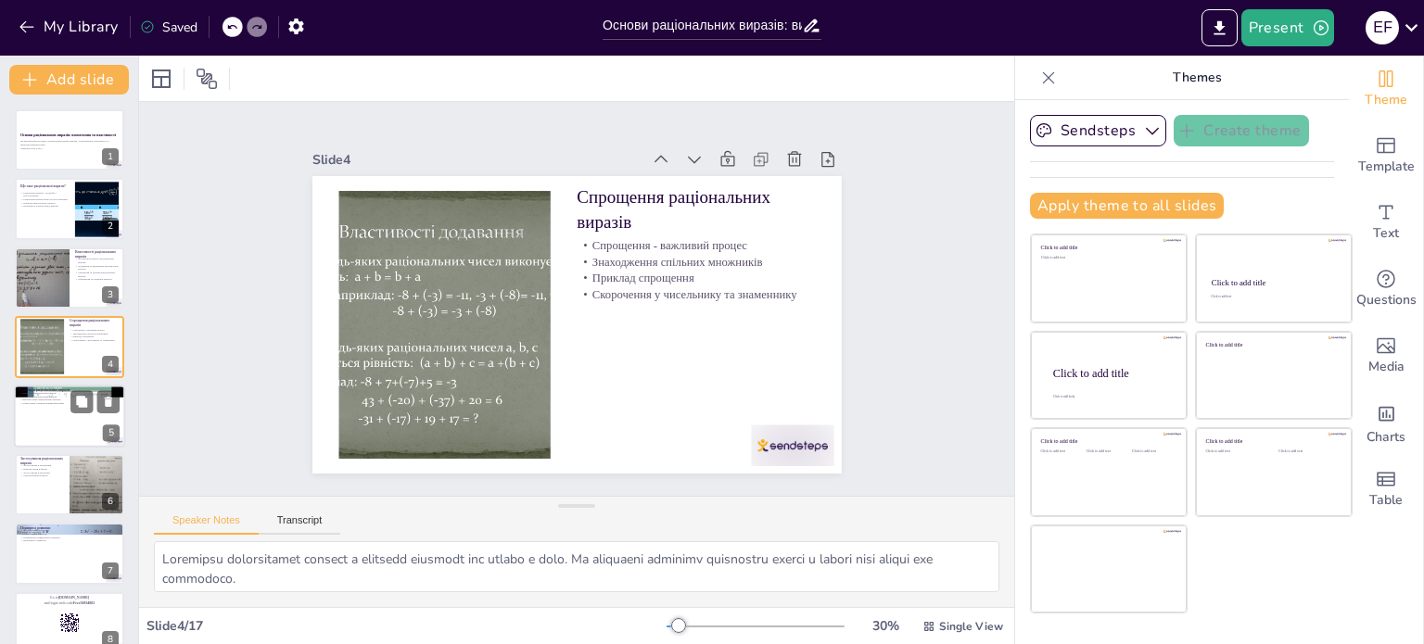
checkbox input "true"
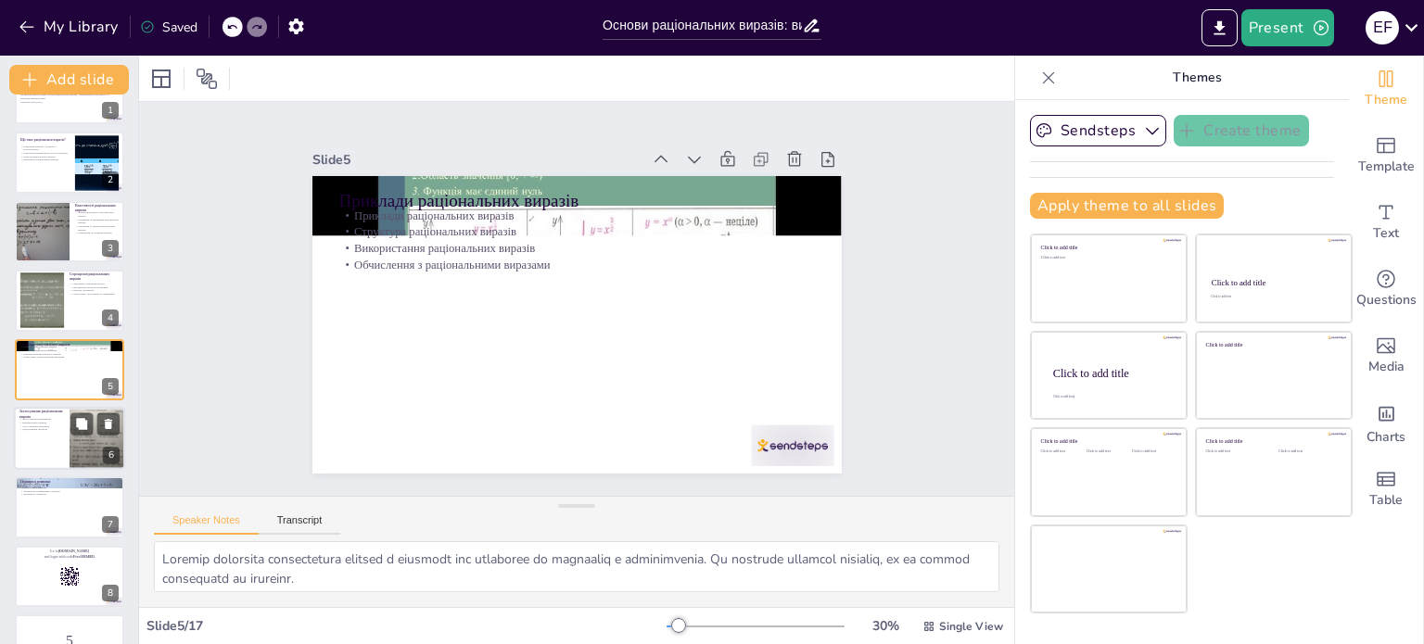
checkbox input "true"
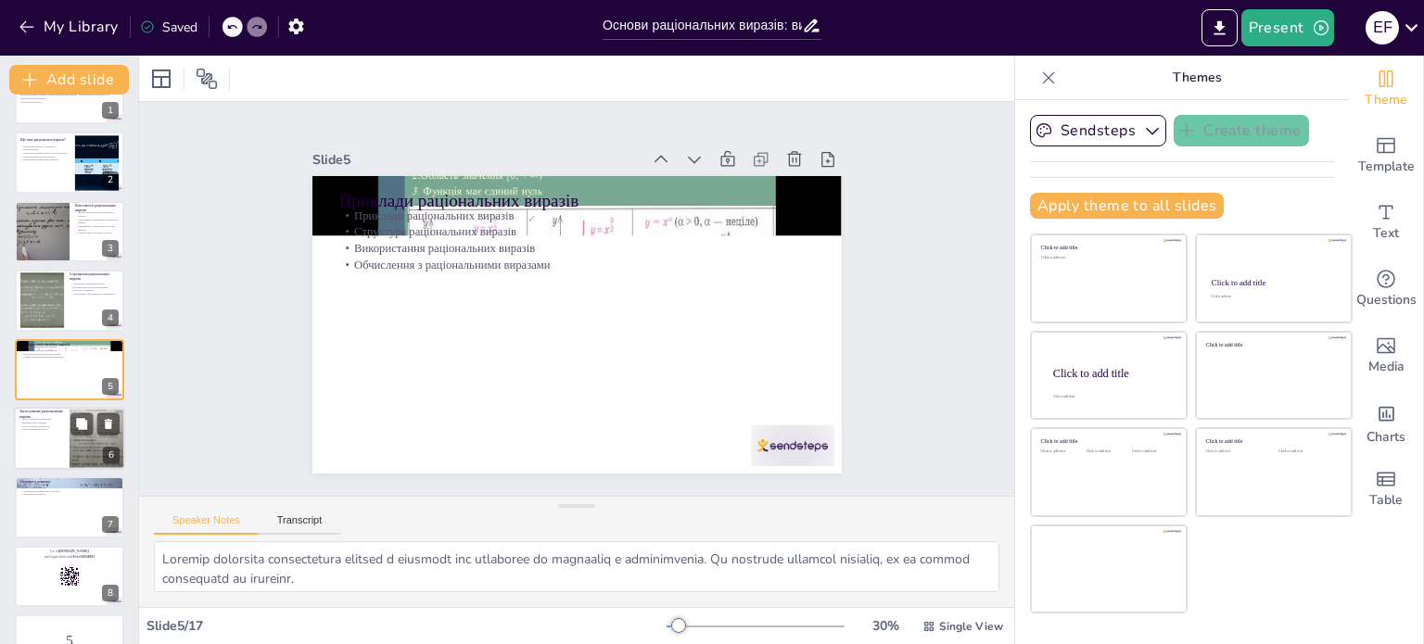
checkbox input "true"
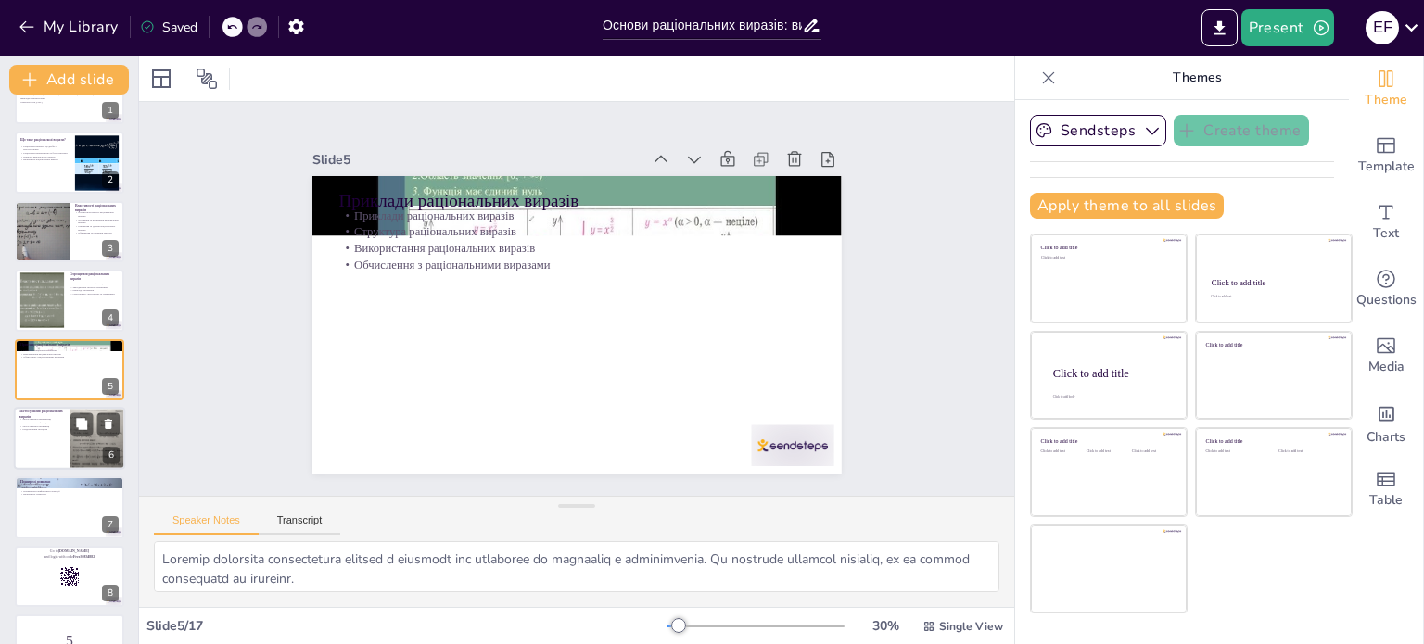
checkbox input "true"
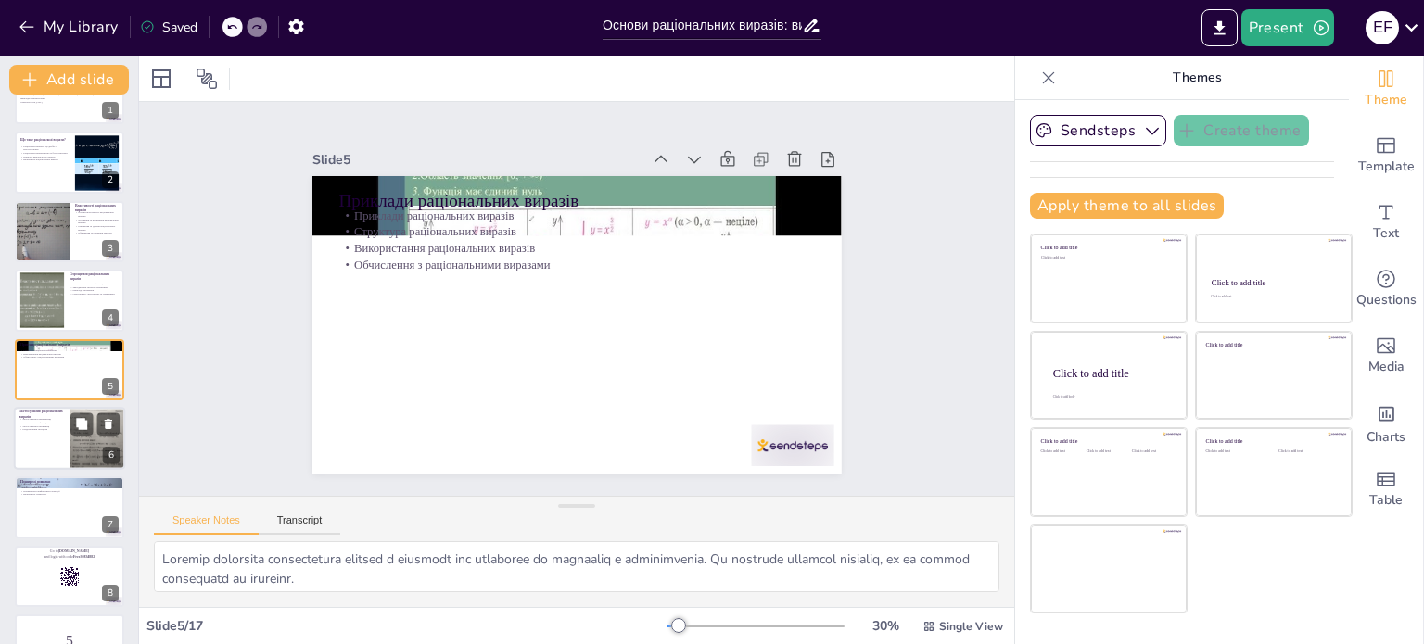
checkbox input "true"
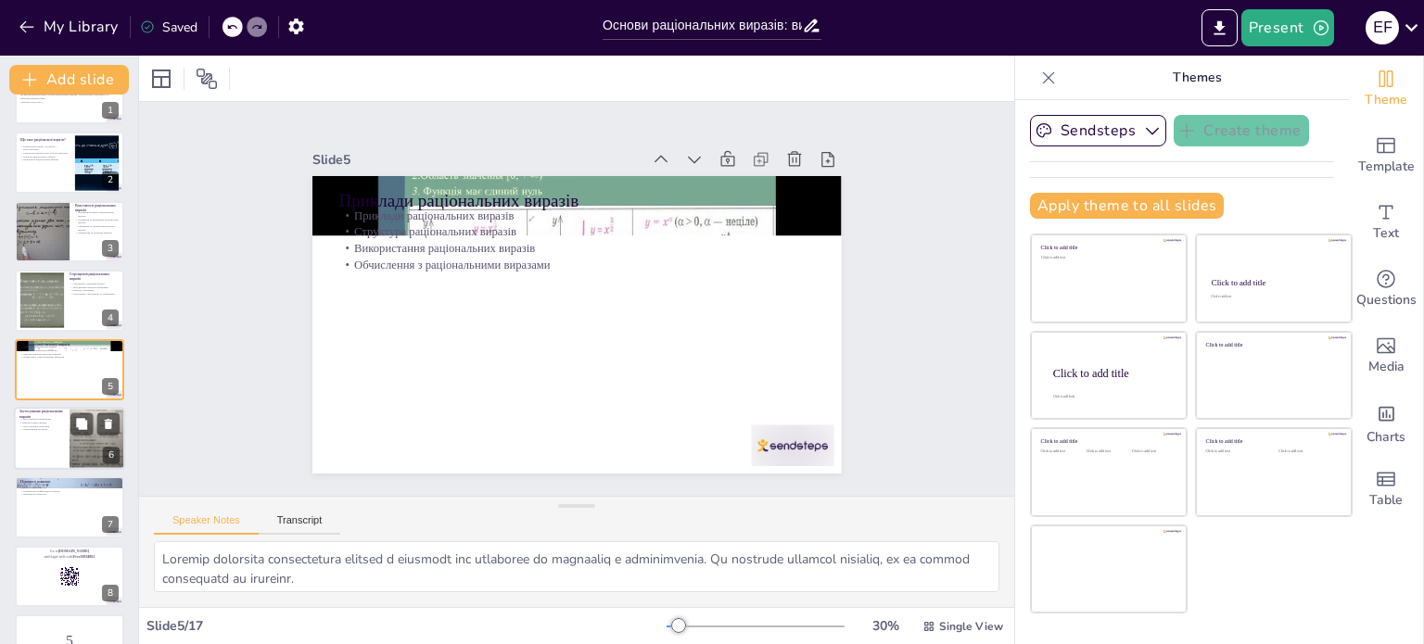
checkbox input "true"
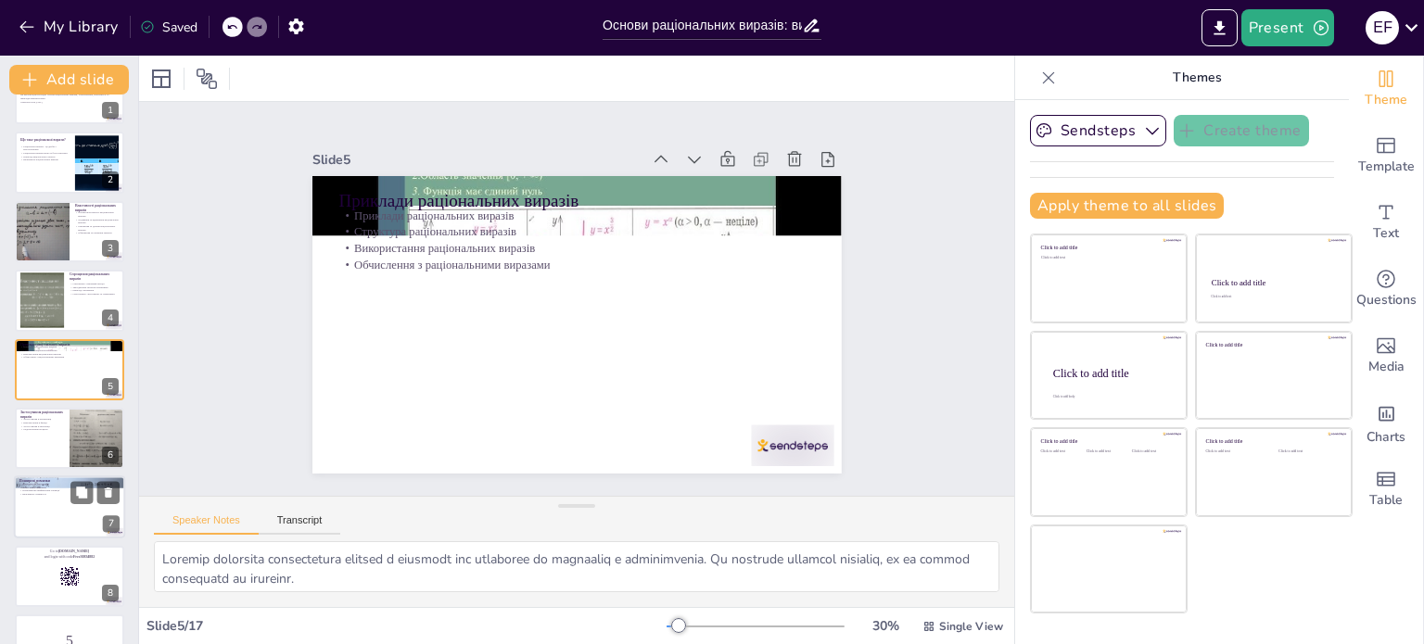
checkbox input "true"
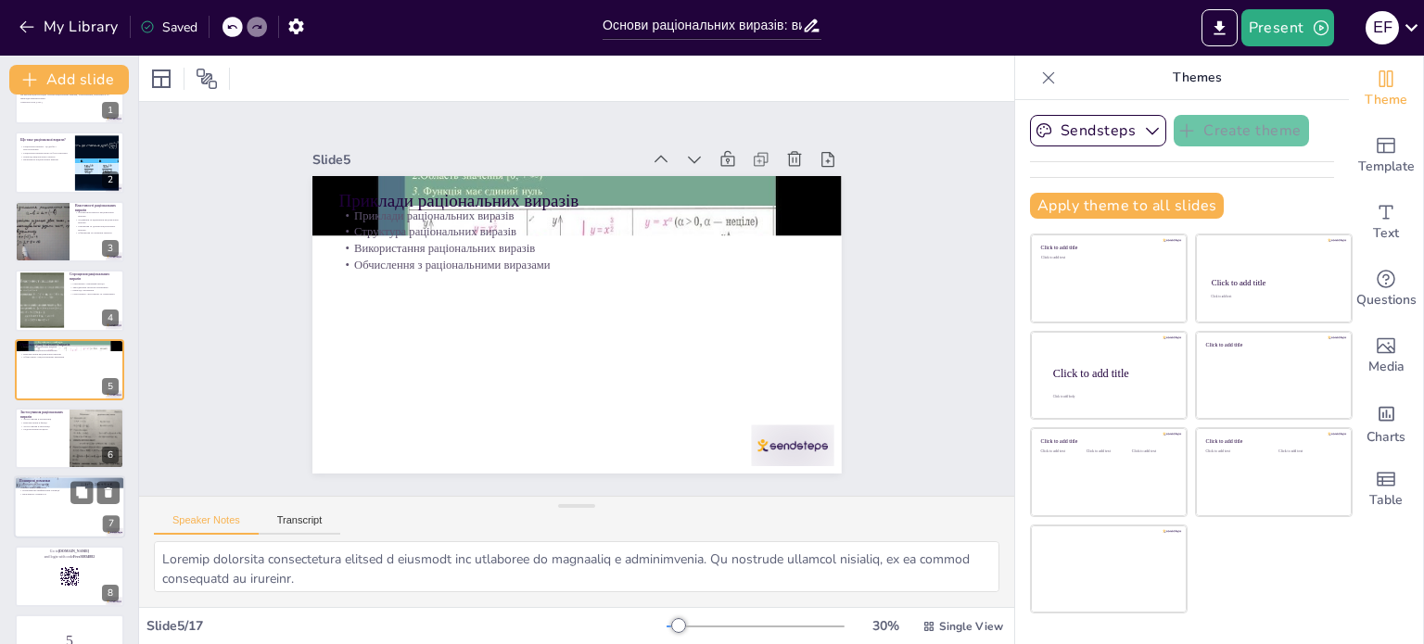
checkbox input "true"
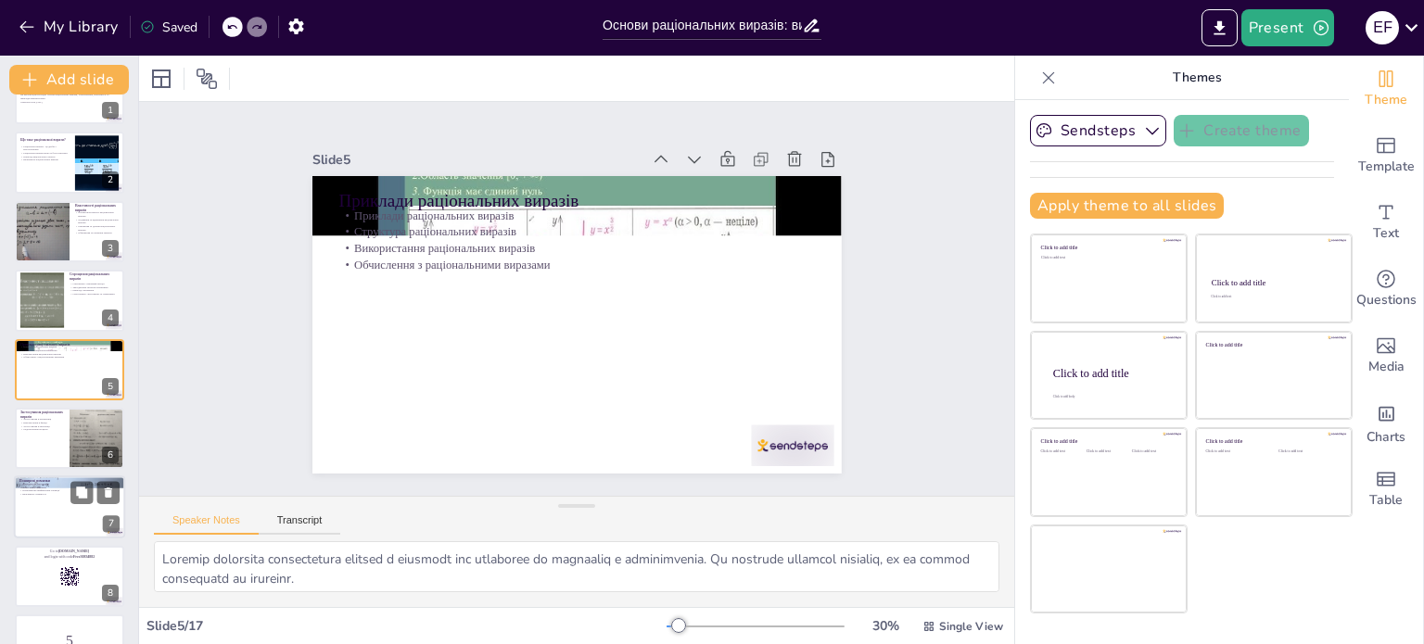
click at [51, 500] on div at bounding box center [69, 508] width 111 height 63
